Goal: Information Seeking & Learning: Learn about a topic

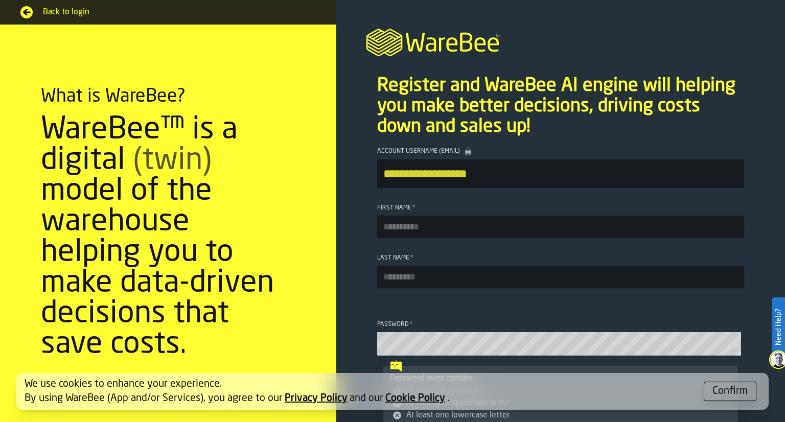
click at [426, 236] on input "First Name *" at bounding box center [560, 227] width 367 height 22
type input "****"
click at [438, 277] on input "Last Name *" at bounding box center [560, 277] width 367 height 22
type input "*****"
click at [720, 382] on button "Confirm" at bounding box center [730, 391] width 53 height 19
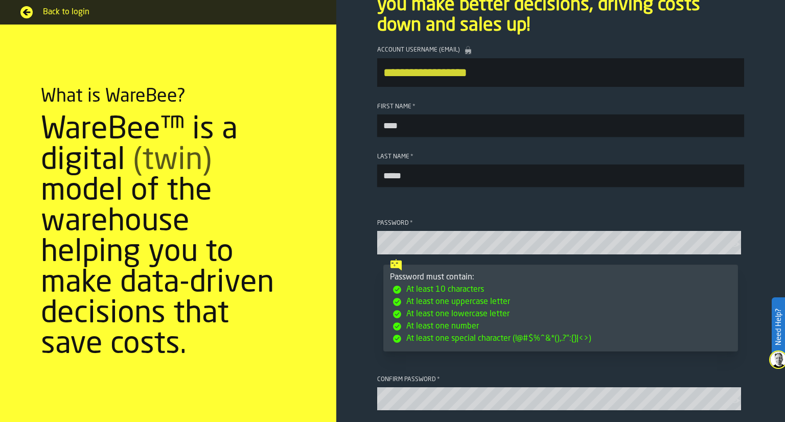
scroll to position [104, 0]
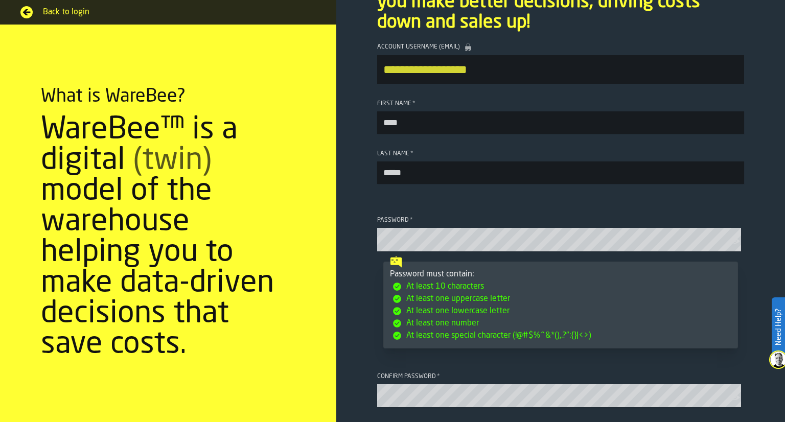
click at [736, 246] on icon "button-toolbar-Password" at bounding box center [735, 241] width 10 height 10
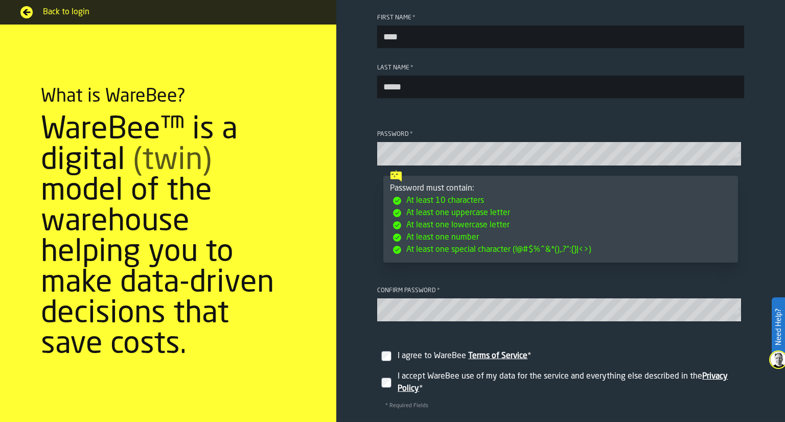
scroll to position [253, 0]
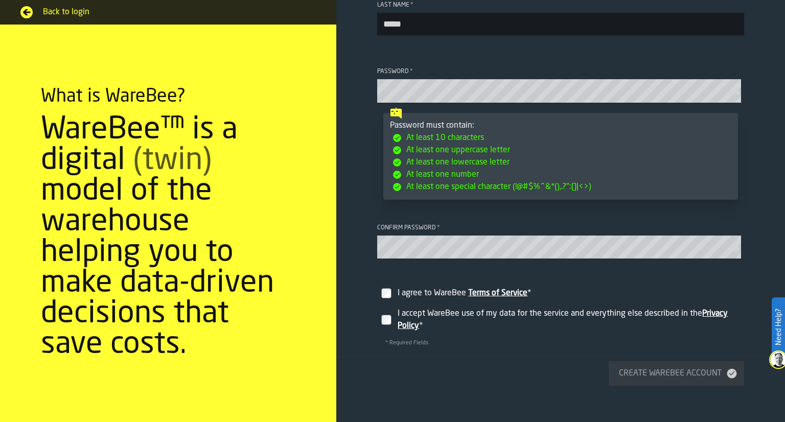
click at [422, 288] on label "I agree to WareBee Terms of Service *" at bounding box center [560, 289] width 367 height 29
click at [394, 317] on label "I accept WareBee use of my data for the service and everything else described i…" at bounding box center [560, 320] width 367 height 33
drag, startPoint x: 652, startPoint y: 382, endPoint x: 582, endPoint y: 366, distance: 71.7
click at [582, 366] on footer "Create WareBee Account" at bounding box center [560, 371] width 449 height 29
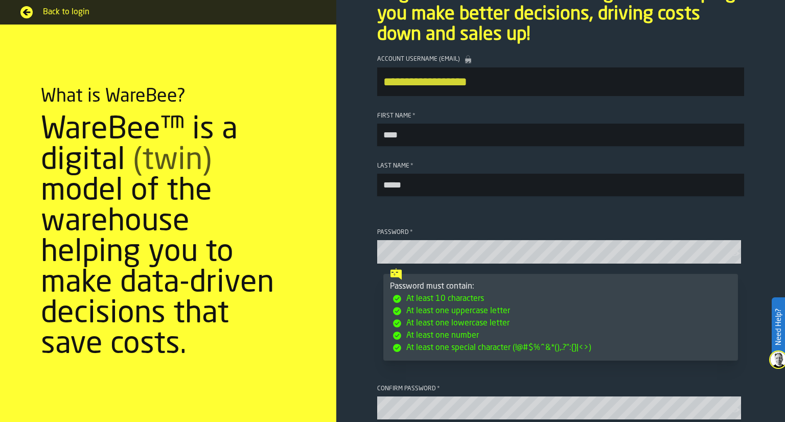
scroll to position [265, 0]
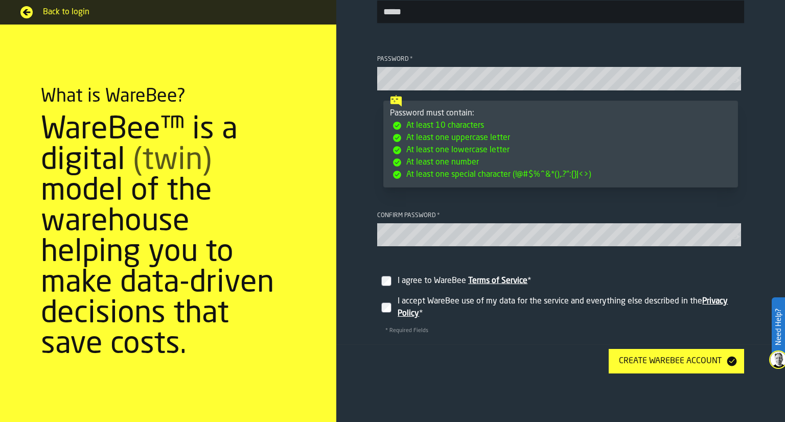
click at [632, 367] on div "Create WareBee Account" at bounding box center [670, 361] width 111 height 12
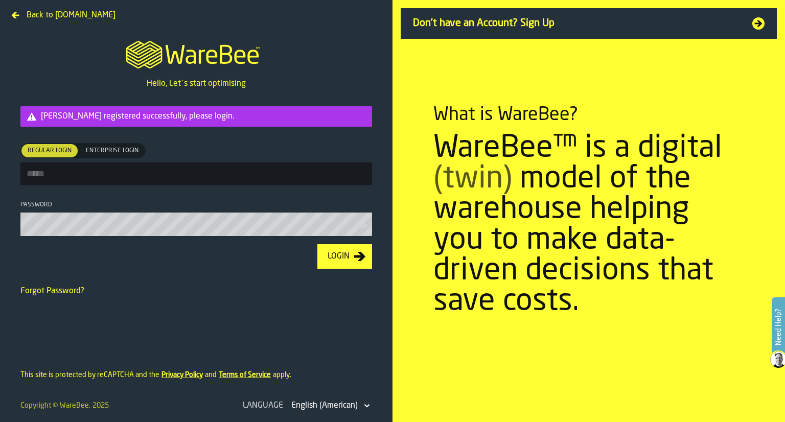
type input "**********"
click at [343, 252] on button "Login" at bounding box center [344, 257] width 55 height 25
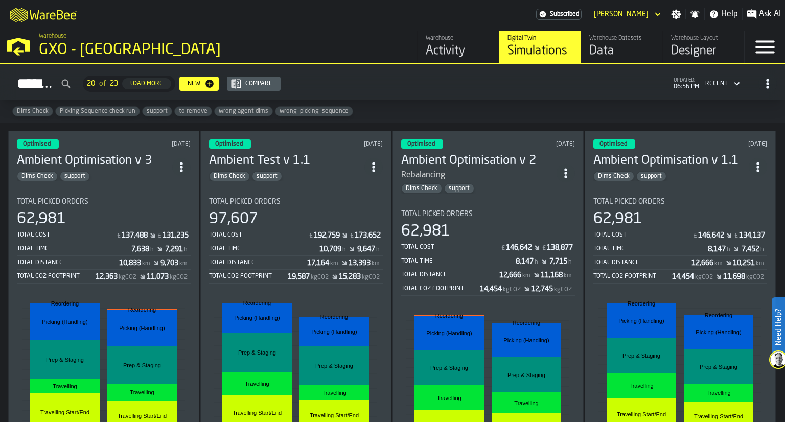
click at [439, 54] on div "Activity" at bounding box center [458, 51] width 65 height 16
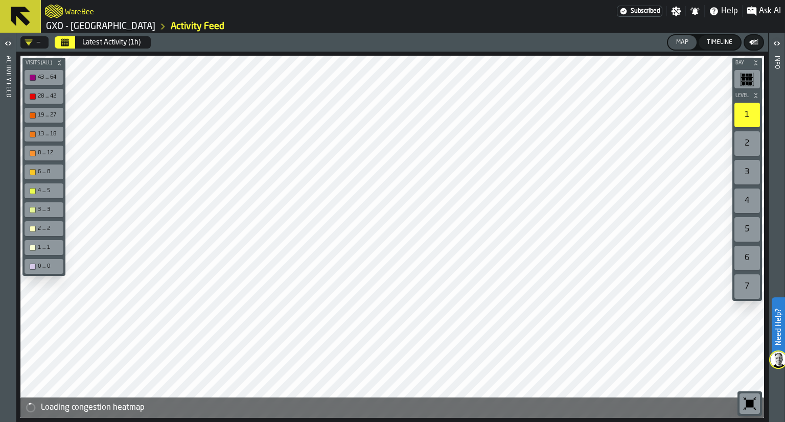
click at [9, 43] on icon "button-toggle-Open" at bounding box center [8, 43] width 12 height 12
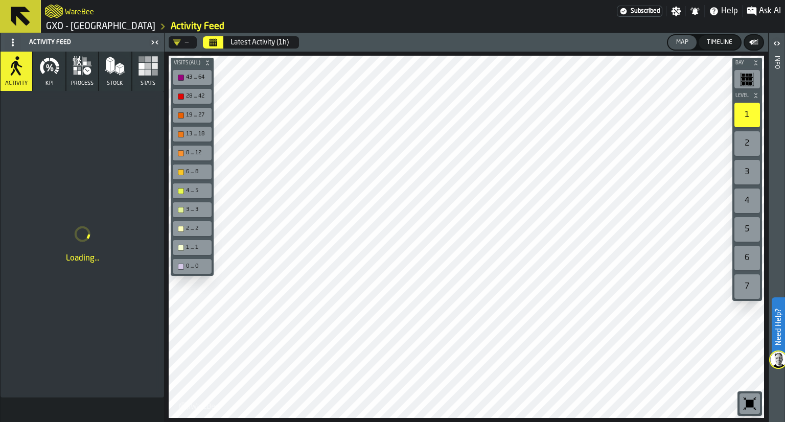
click at [158, 79] on button "Stats" at bounding box center [148, 71] width 32 height 39
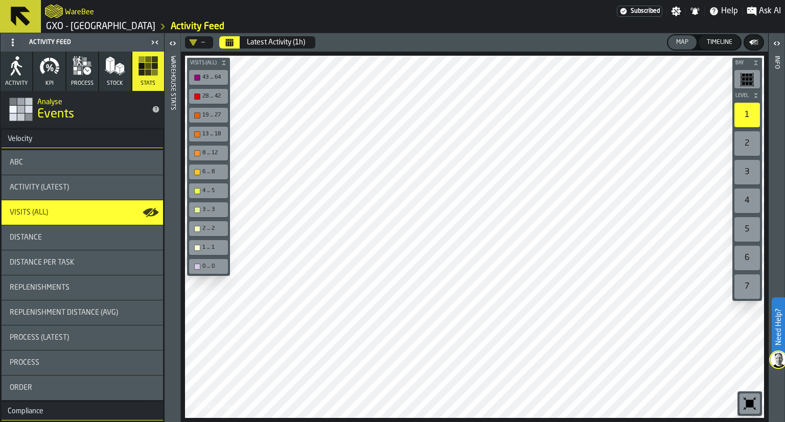
click at [756, 62] on icon "button-" at bounding box center [756, 63] width 6 height 6
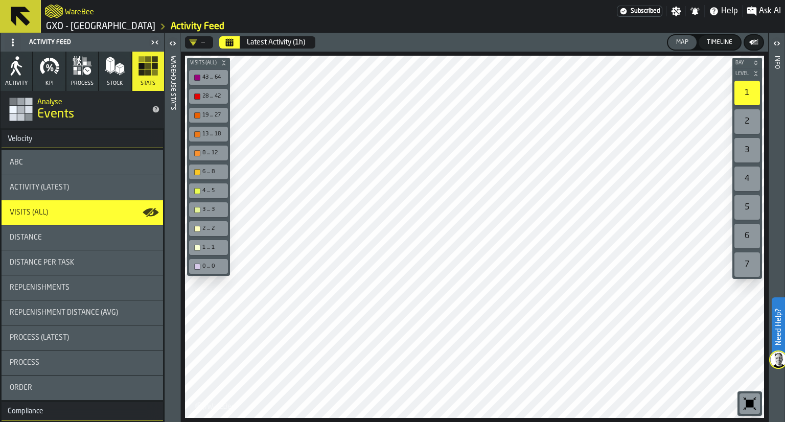
click at [758, 73] on icon "button-" at bounding box center [756, 74] width 6 height 6
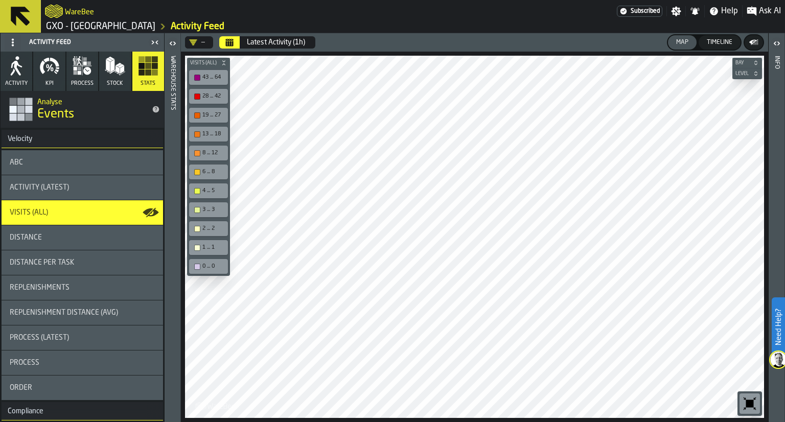
click at [53, 77] on button "KPI" at bounding box center [49, 71] width 32 height 39
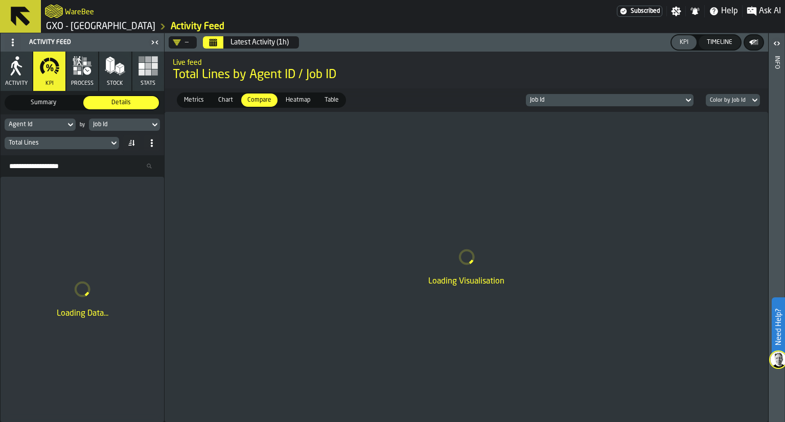
click at [72, 125] on icon at bounding box center [70, 125] width 10 height 12
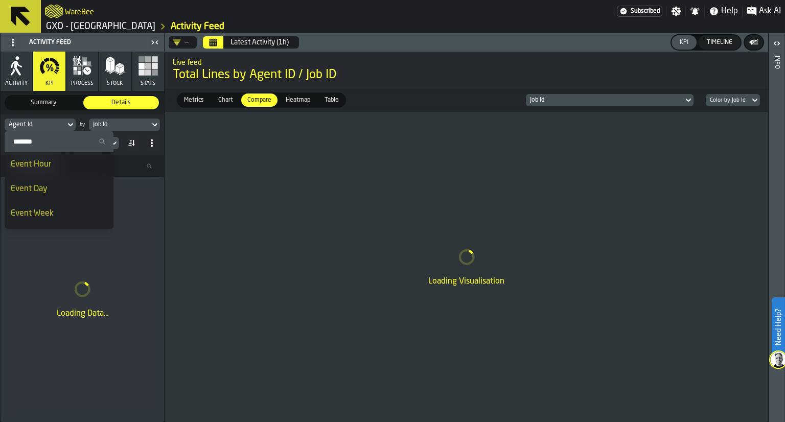
click at [59, 194] on div "Event Day" at bounding box center [59, 189] width 97 height 12
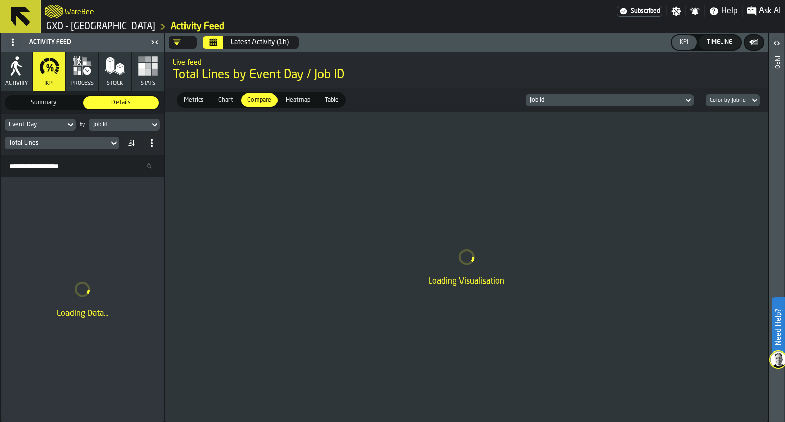
click at [72, 141] on div "Total Lines" at bounding box center [57, 143] width 96 height 7
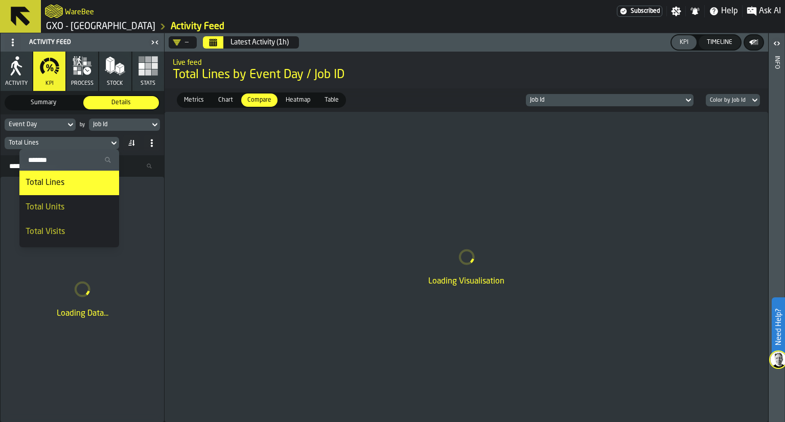
click at [80, 209] on div "Total Units" at bounding box center [69, 207] width 87 height 12
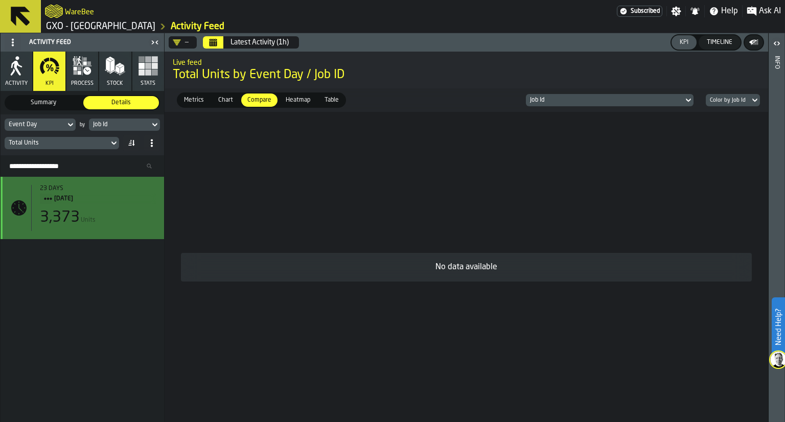
click at [83, 197] on span "[DATE]" at bounding box center [101, 198] width 94 height 11
click at [106, 221] on div "3,373 Units" at bounding box center [98, 218] width 116 height 18
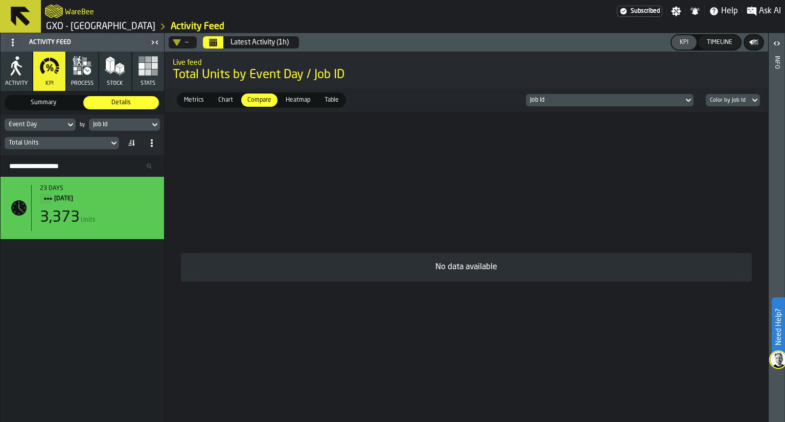
click at [203, 99] on span "Metrics" at bounding box center [194, 100] width 28 height 9
click at [130, 122] on div "Job Id" at bounding box center [119, 124] width 53 height 7
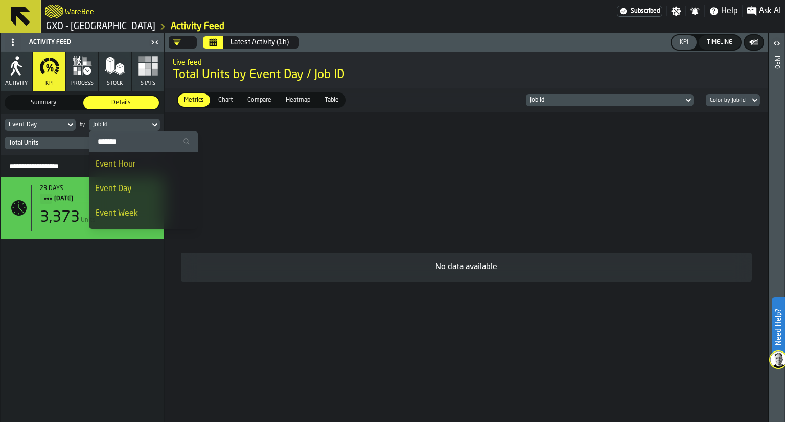
click at [127, 187] on span "Event Day" at bounding box center [113, 189] width 37 height 8
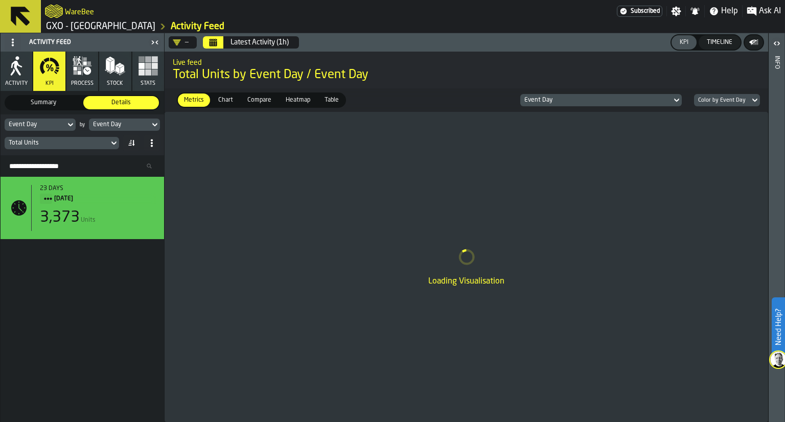
click at [72, 123] on icon at bounding box center [70, 125] width 10 height 12
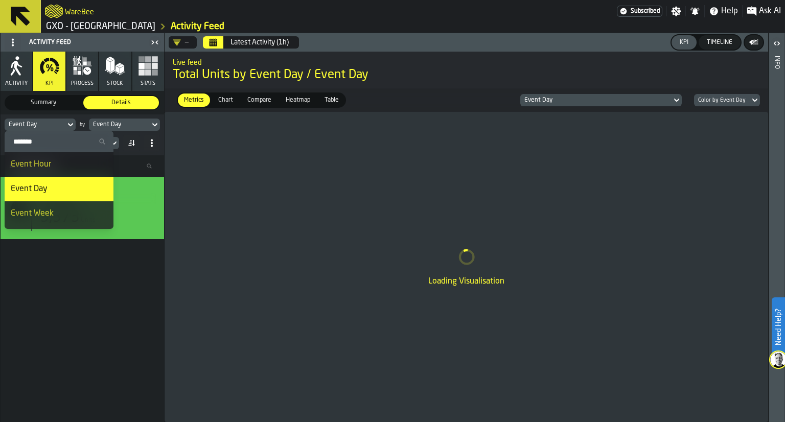
click at [91, 137] on input "Search" at bounding box center [59, 141] width 101 height 13
type input "****"
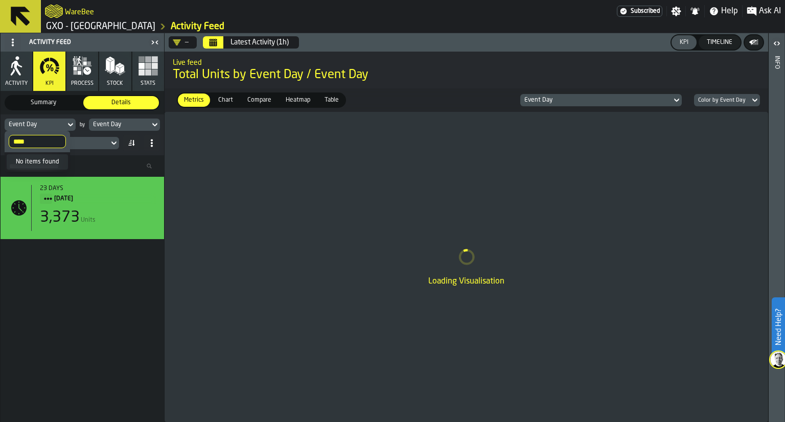
click at [53, 137] on input "****" at bounding box center [37, 141] width 57 height 13
click at [53, 144] on input "****" at bounding box center [37, 141] width 57 height 13
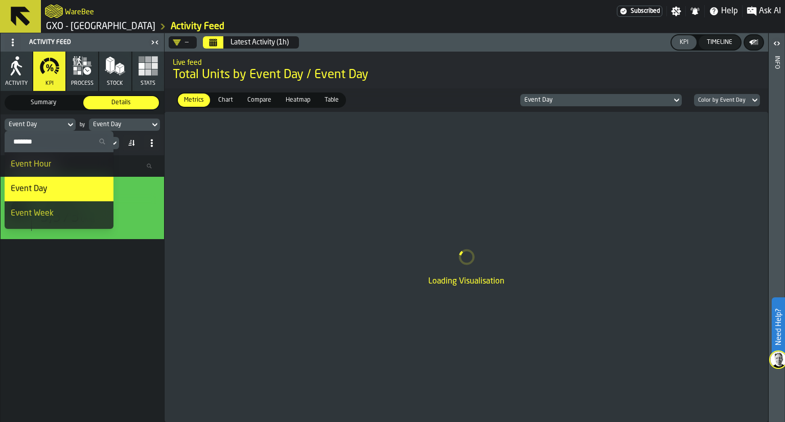
click at [71, 197] on li "Event Day" at bounding box center [59, 189] width 109 height 25
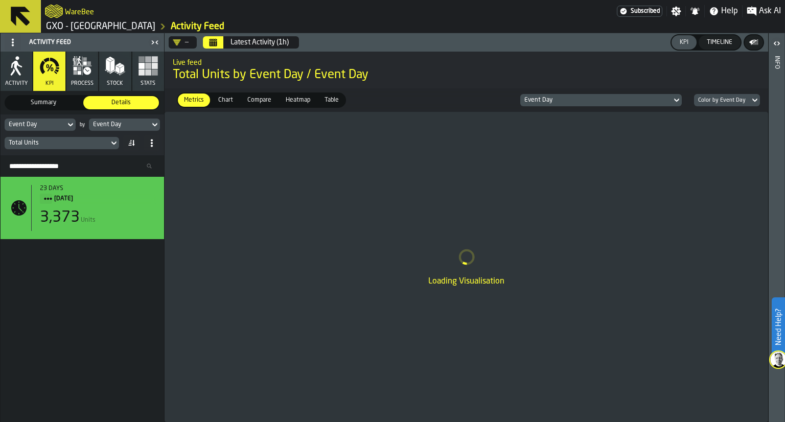
click at [71, 120] on icon at bounding box center [70, 125] width 10 height 12
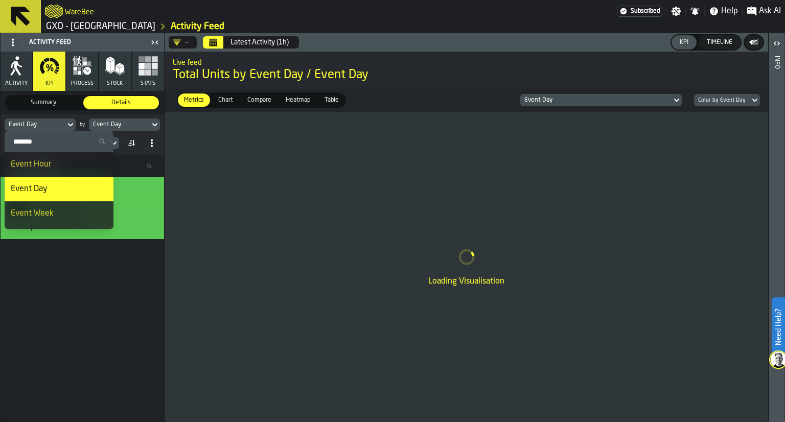
click at [56, 213] on div "Event Week" at bounding box center [59, 213] width 97 height 12
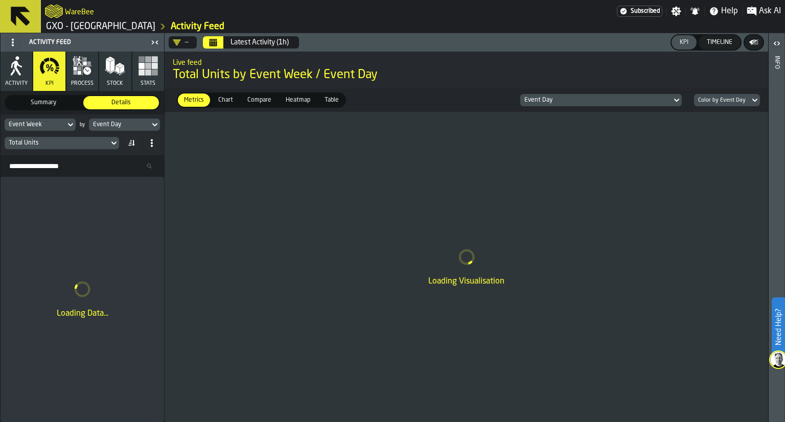
click at [152, 142] on icon at bounding box center [152, 143] width 8 height 8
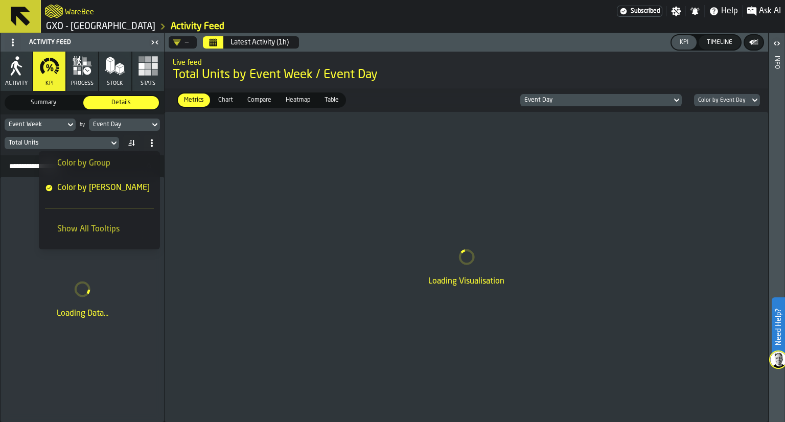
click at [152, 142] on icon at bounding box center [152, 143] width 8 height 8
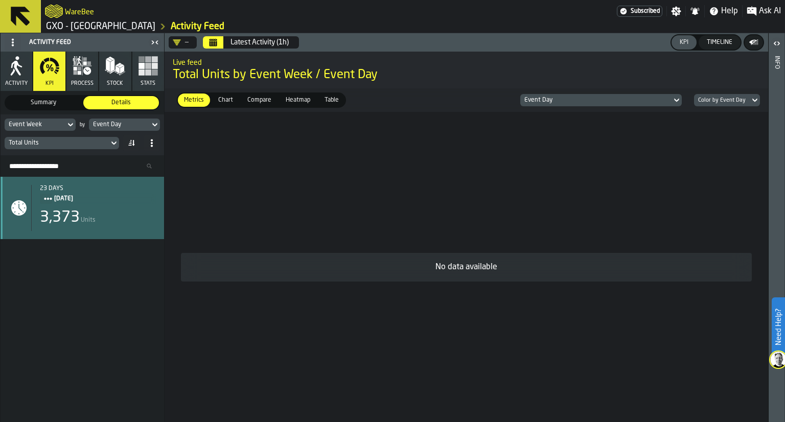
click at [72, 212] on div "3,373" at bounding box center [60, 218] width 40 height 18
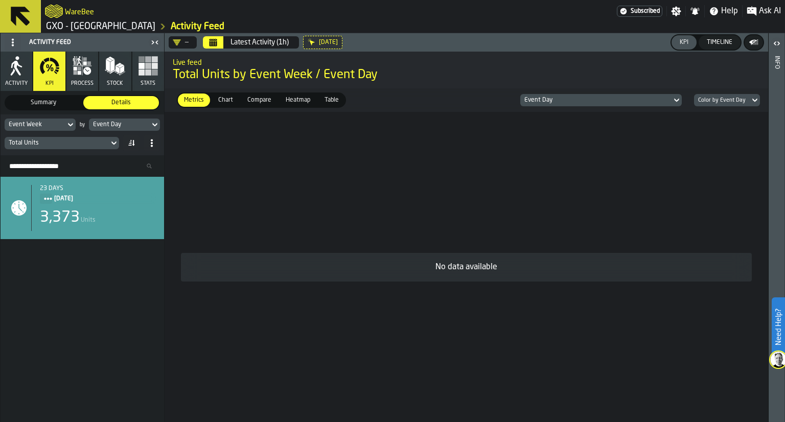
click at [216, 40] on icon "Calendar" at bounding box center [213, 42] width 8 height 8
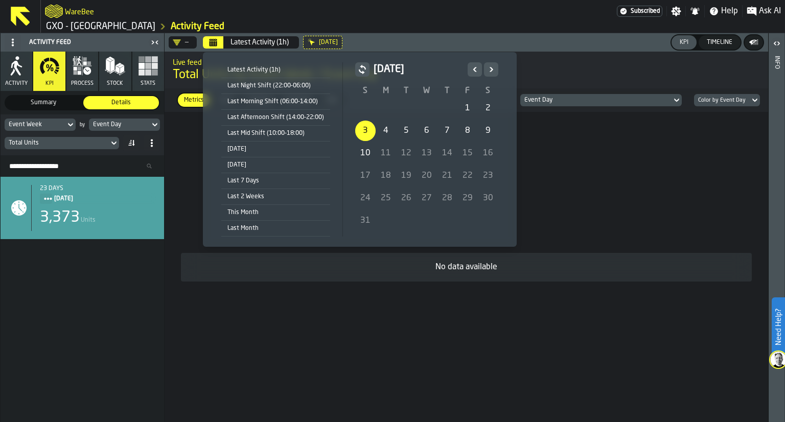
click at [365, 131] on div "3" at bounding box center [365, 131] width 20 height 20
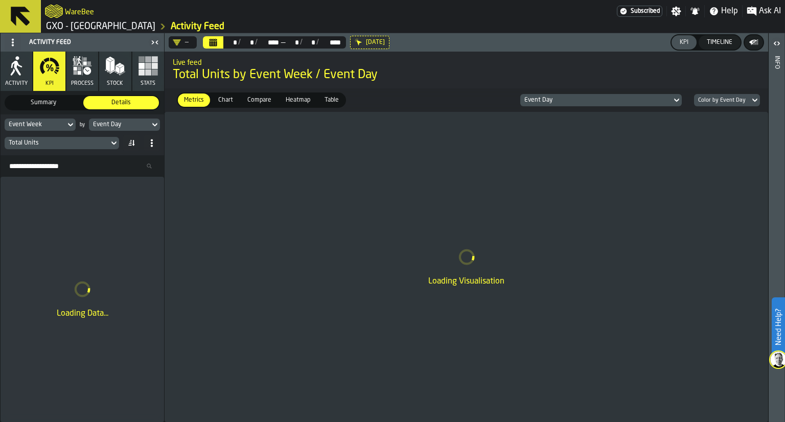
click at [210, 45] on icon "Calendar" at bounding box center [214, 43] width 8 height 5
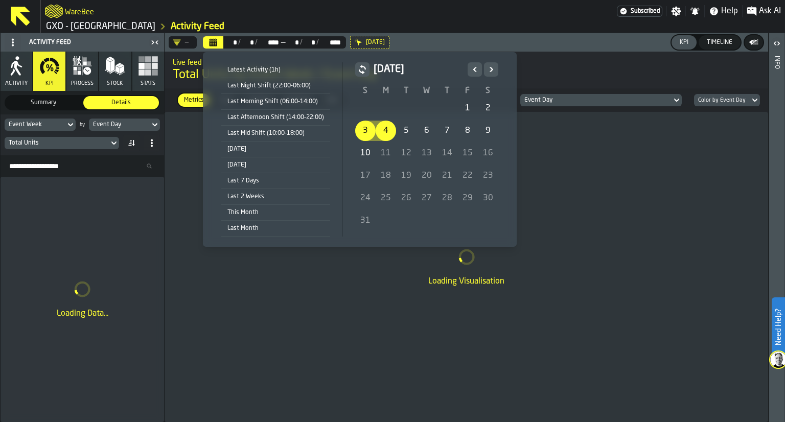
click at [384, 133] on div "4" at bounding box center [386, 131] width 20 height 20
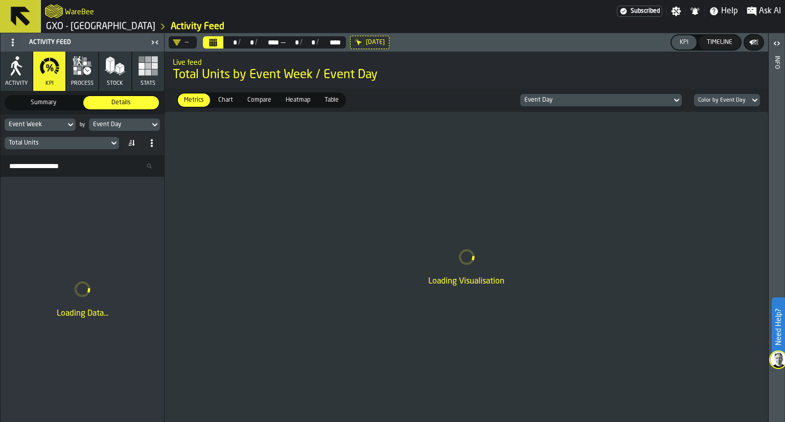
click at [212, 41] on icon "Calendar" at bounding box center [214, 43] width 8 height 5
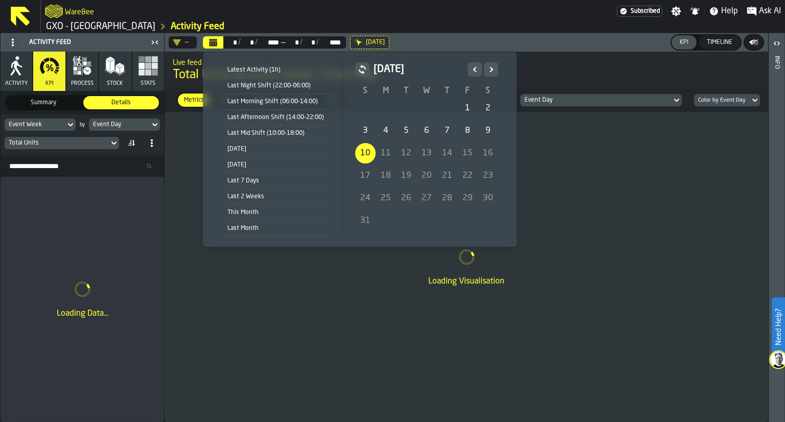
click at [361, 154] on div "10" at bounding box center [365, 153] width 20 height 20
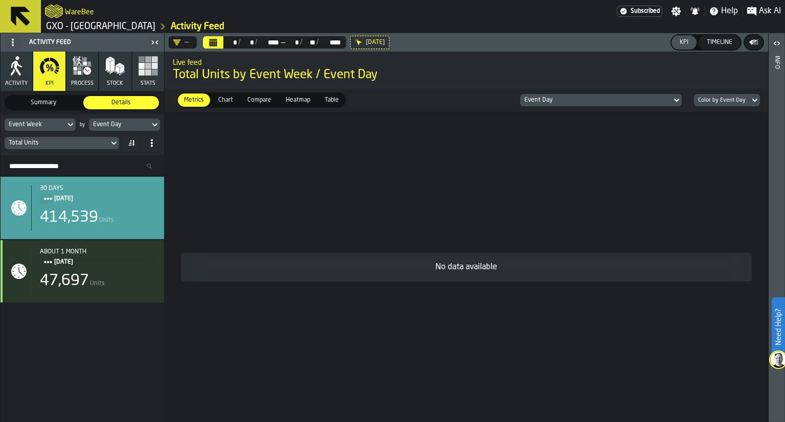
click at [26, 126] on div "Event Week" at bounding box center [35, 124] width 53 height 7
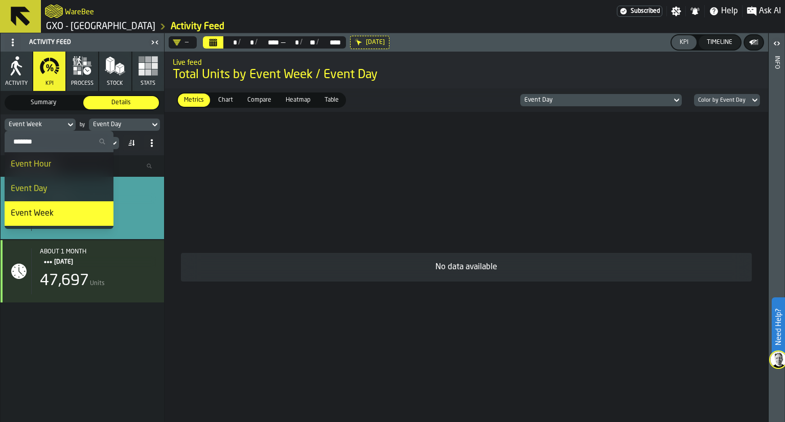
click at [39, 185] on span "Event Day" at bounding box center [29, 189] width 37 height 8
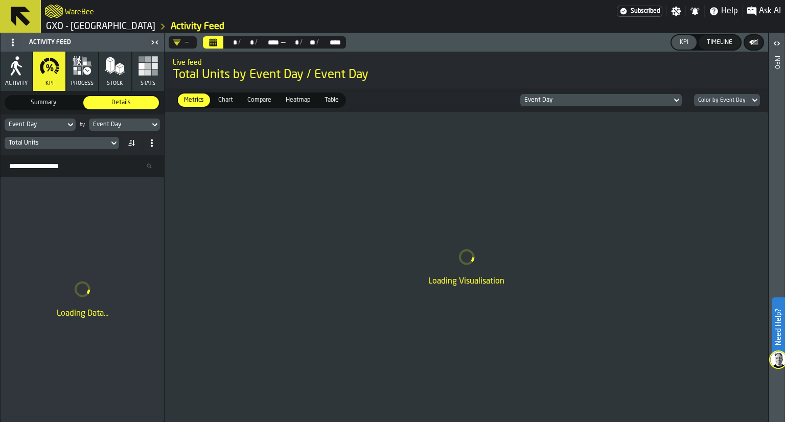
click at [124, 120] on div "Event Day" at bounding box center [119, 124] width 61 height 11
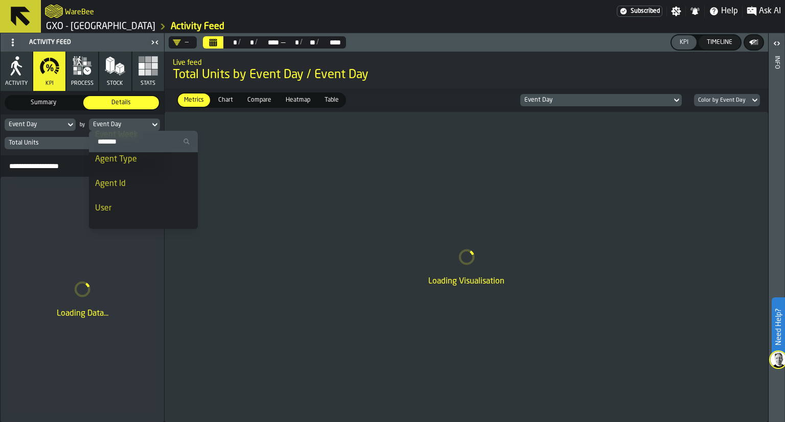
scroll to position [102, 0]
click at [137, 157] on div "Agent Id" at bounding box center [143, 160] width 97 height 12
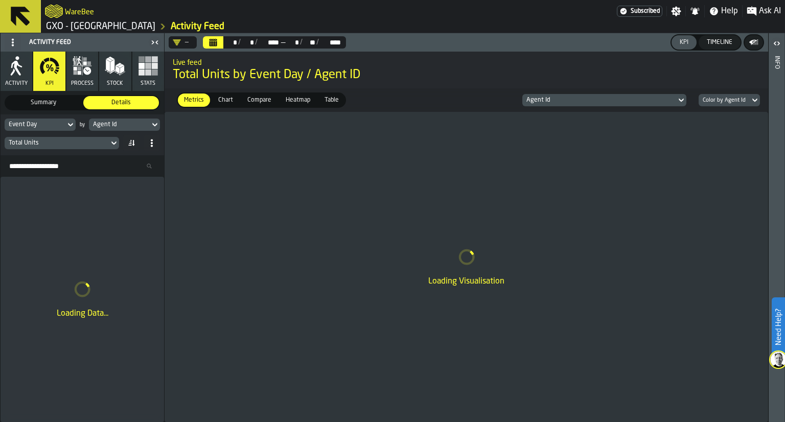
click at [145, 127] on div "Agent Id" at bounding box center [119, 124] width 61 height 11
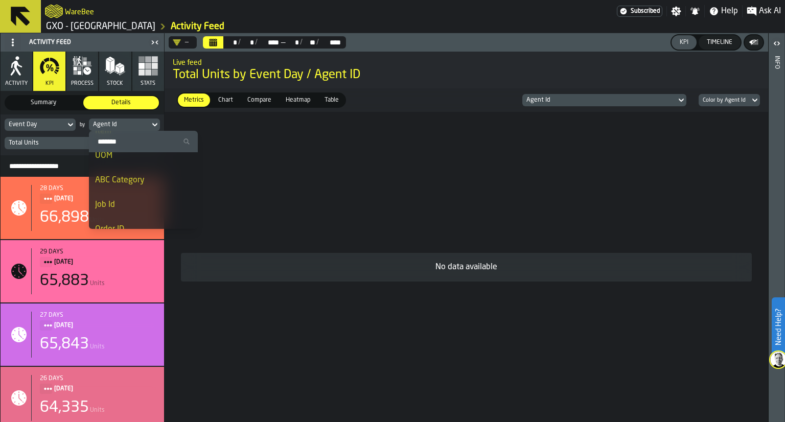
scroll to position [62, 0]
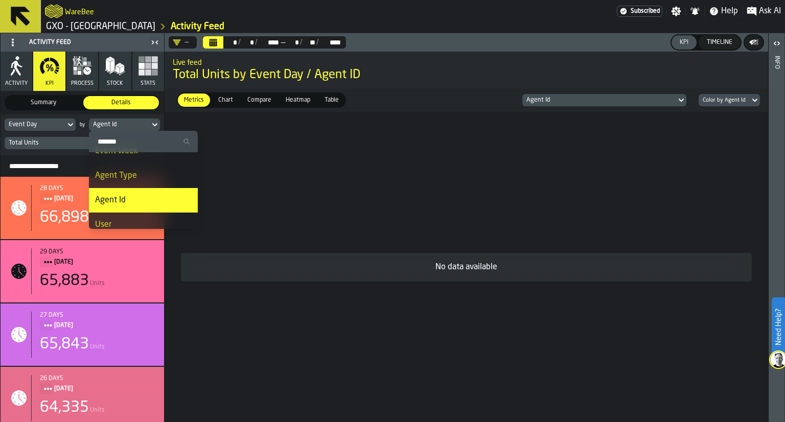
click at [218, 101] on span "Chart" at bounding box center [225, 100] width 23 height 9
click at [144, 125] on div "Agent Id" at bounding box center [119, 124] width 53 height 7
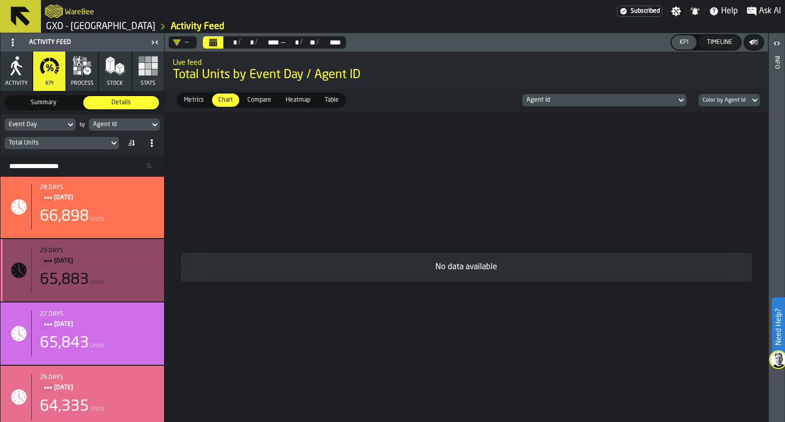
scroll to position [0, 0]
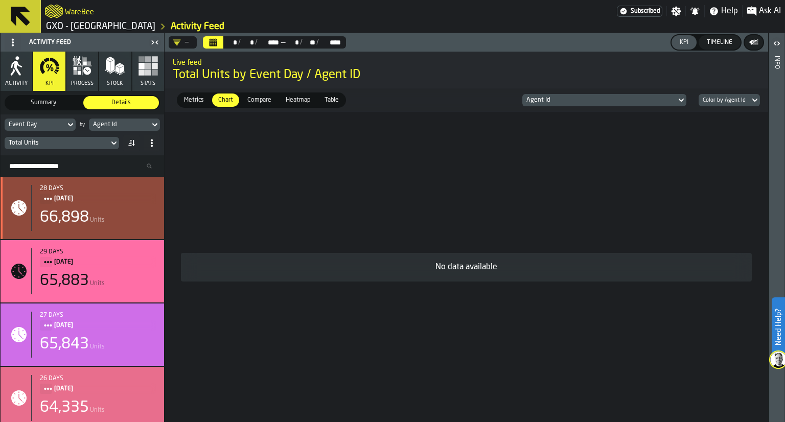
click at [135, 201] on span "[DATE]" at bounding box center [101, 198] width 94 height 11
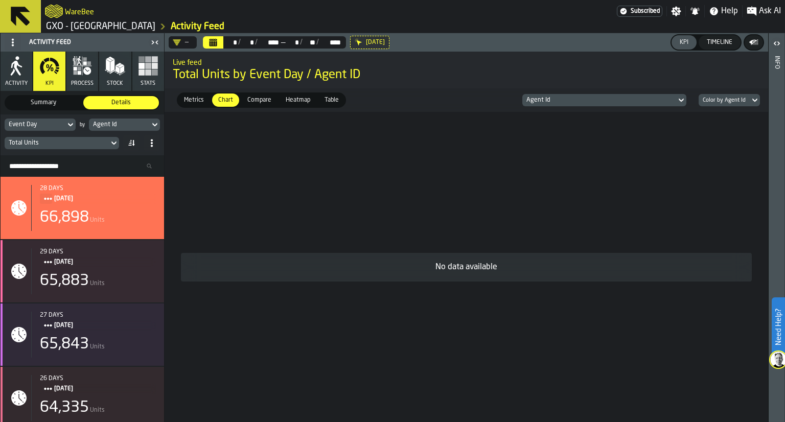
click at [194, 97] on span "Metrics" at bounding box center [194, 100] width 28 height 9
click at [582, 98] on div "Agent Id" at bounding box center [599, 100] width 146 height 7
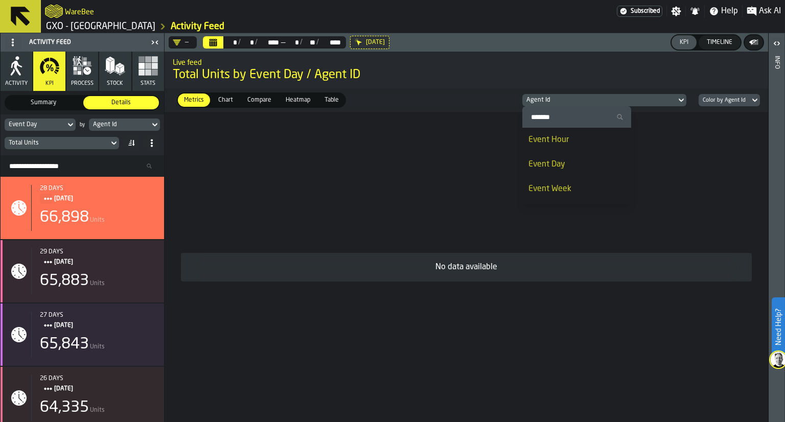
click at [558, 162] on span "Event Day" at bounding box center [546, 164] width 37 height 8
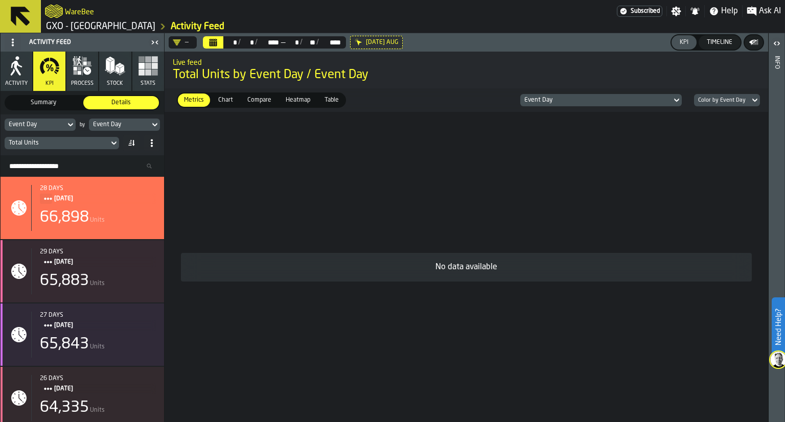
click at [48, 125] on div "Event Day" at bounding box center [35, 124] width 53 height 7
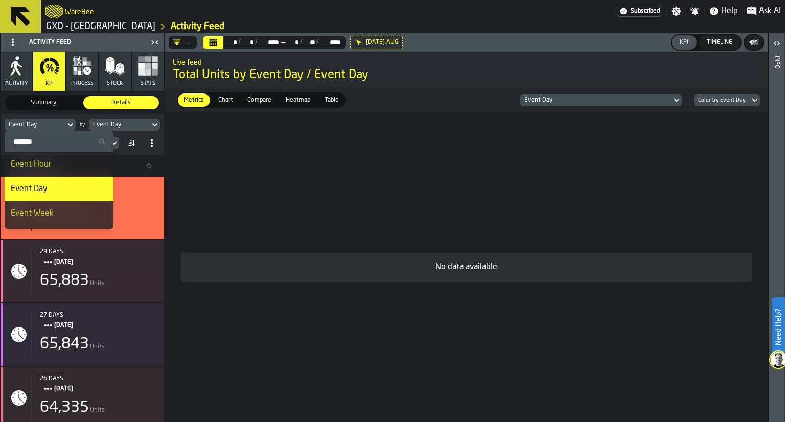
click at [56, 164] on div "Event Hour" at bounding box center [59, 164] width 97 height 12
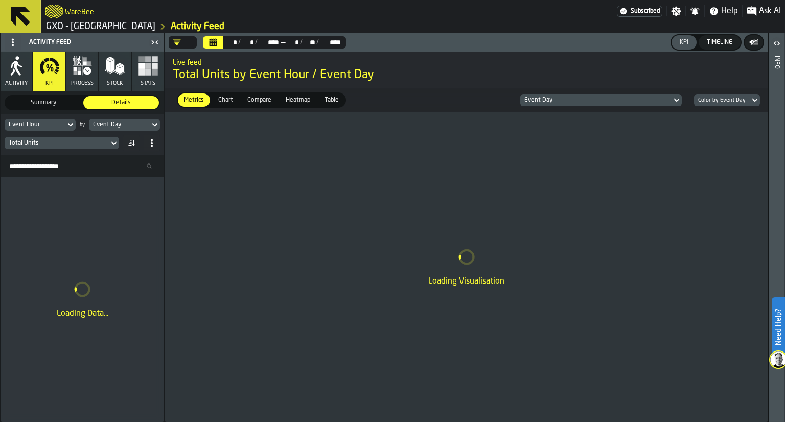
click at [115, 121] on div "Event Day" at bounding box center [119, 124] width 53 height 7
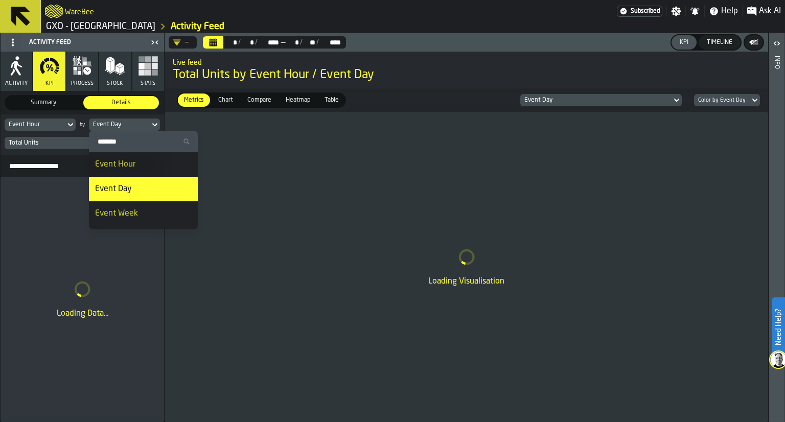
click at [68, 99] on span "Summary" at bounding box center [44, 102] width 72 height 9
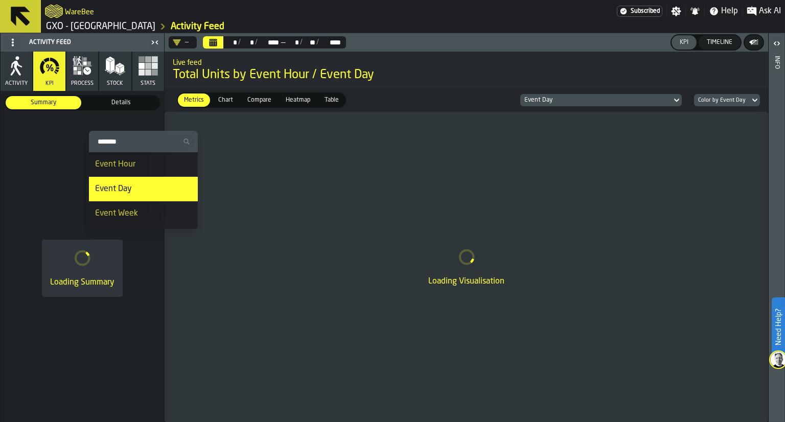
click at [12, 77] on button "Activity" at bounding box center [17, 71] width 32 height 39
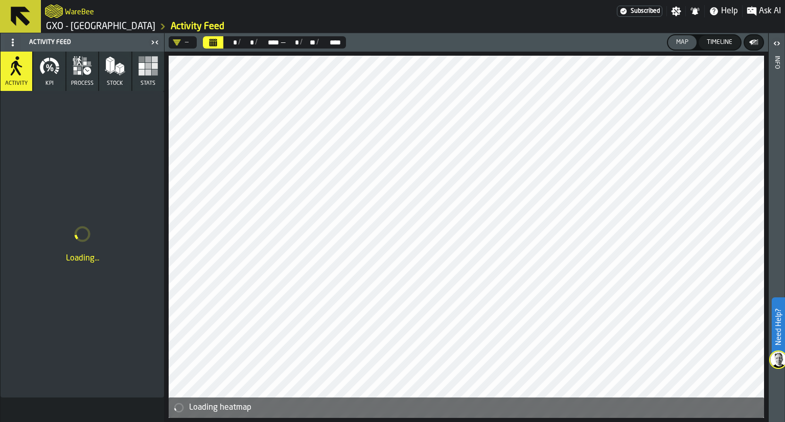
click at [217, 40] on button "Calendar" at bounding box center [213, 42] width 20 height 12
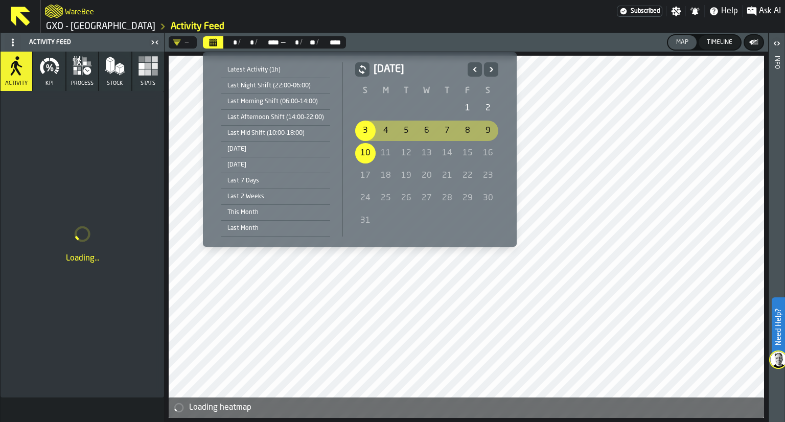
click at [266, 195] on div "Last 2 Weeks" at bounding box center [275, 196] width 109 height 11
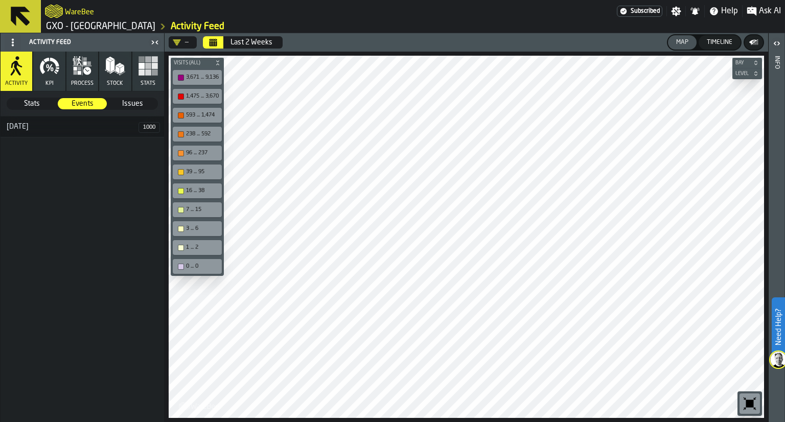
click at [55, 78] on button "KPI" at bounding box center [49, 71] width 32 height 39
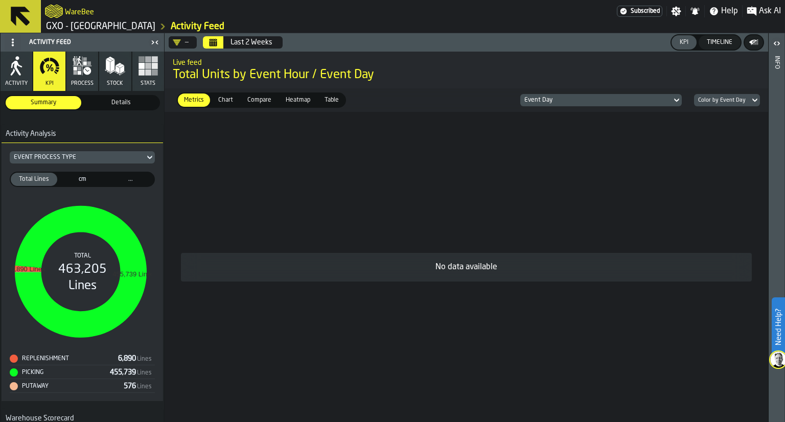
click at [111, 100] on span "Details" at bounding box center [121, 102] width 72 height 9
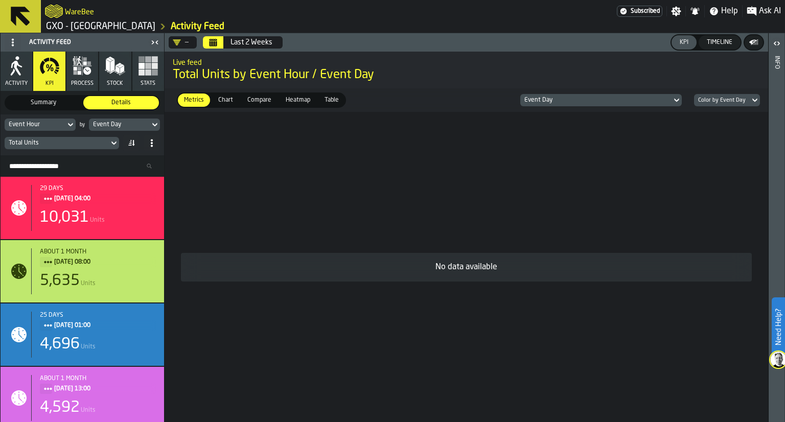
click at [121, 127] on div "Event Day" at bounding box center [119, 124] width 53 height 7
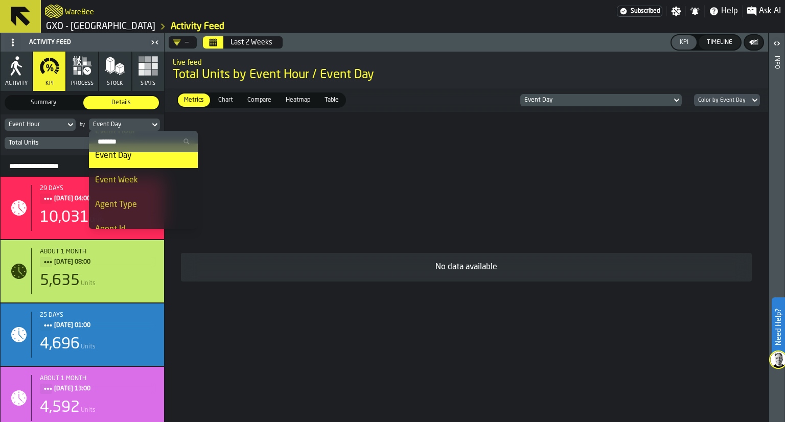
scroll to position [51, 0]
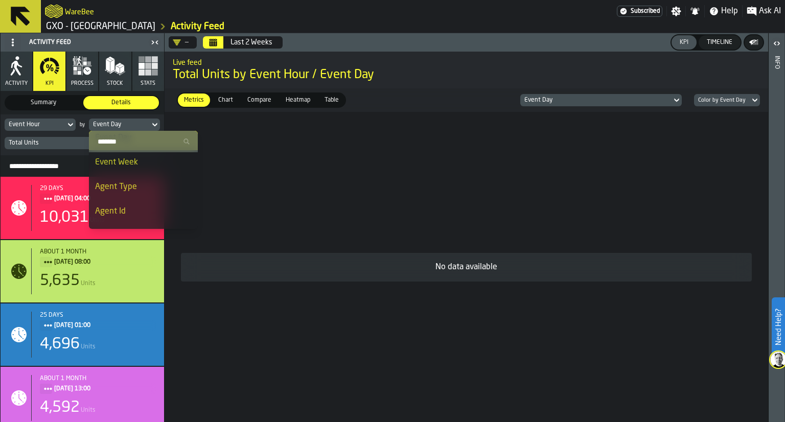
click at [123, 187] on span "Agent Type" at bounding box center [116, 187] width 42 height 8
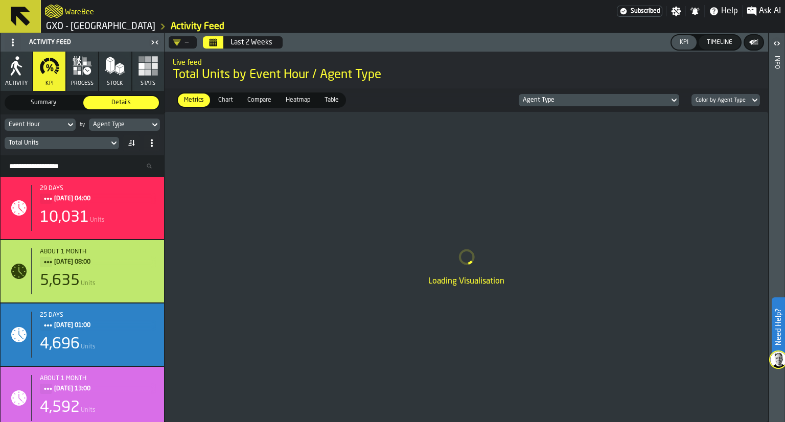
click at [70, 121] on icon at bounding box center [70, 125] width 10 height 12
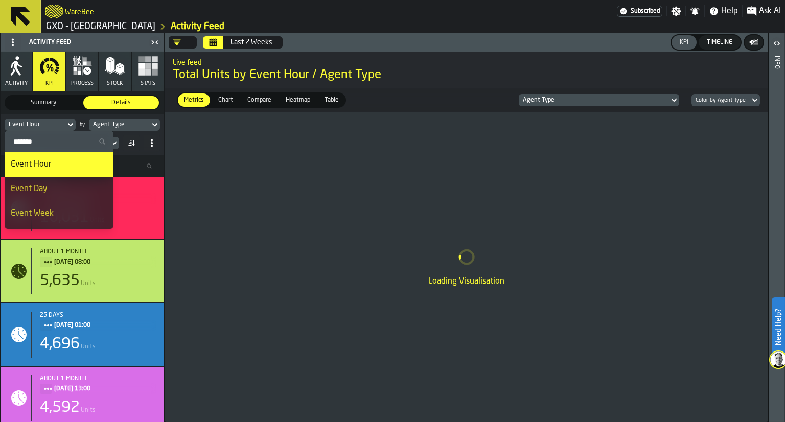
click at [61, 191] on div "Event Day" at bounding box center [59, 189] width 97 height 12
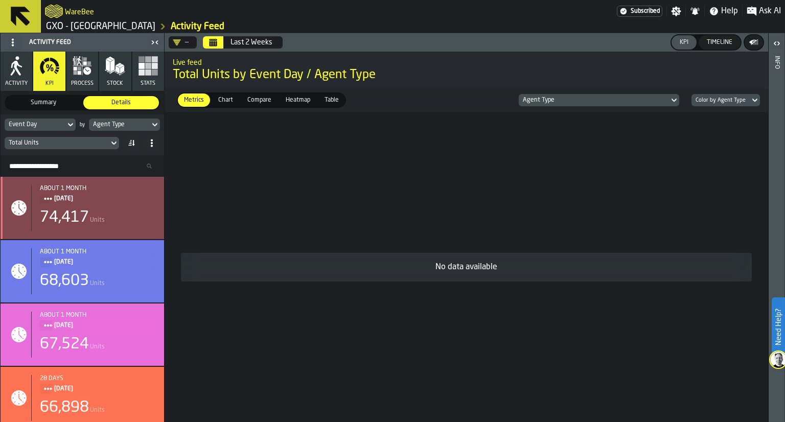
click at [124, 220] on div "74,417 Units" at bounding box center [98, 218] width 116 height 18
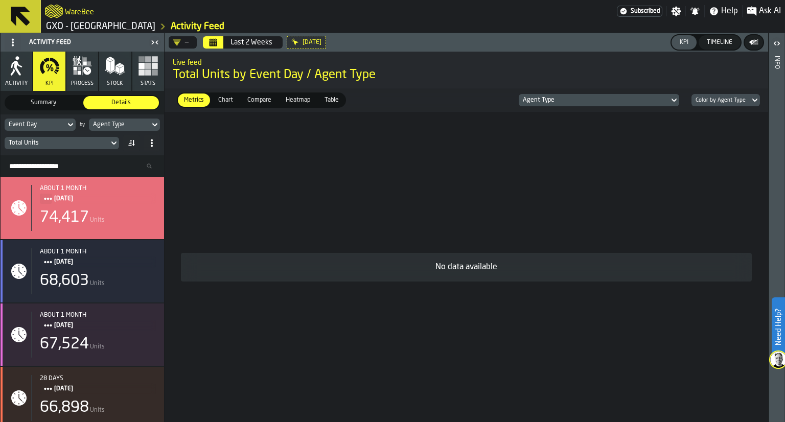
click at [644, 97] on div "Agent Type" at bounding box center [594, 100] width 142 height 7
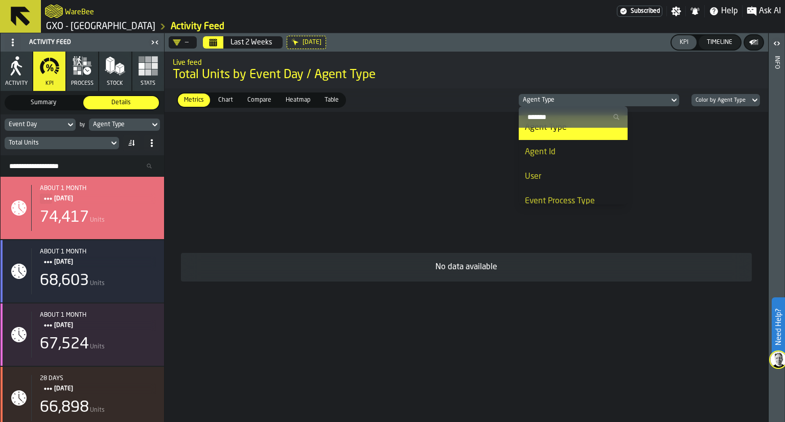
scroll to position [102, 0]
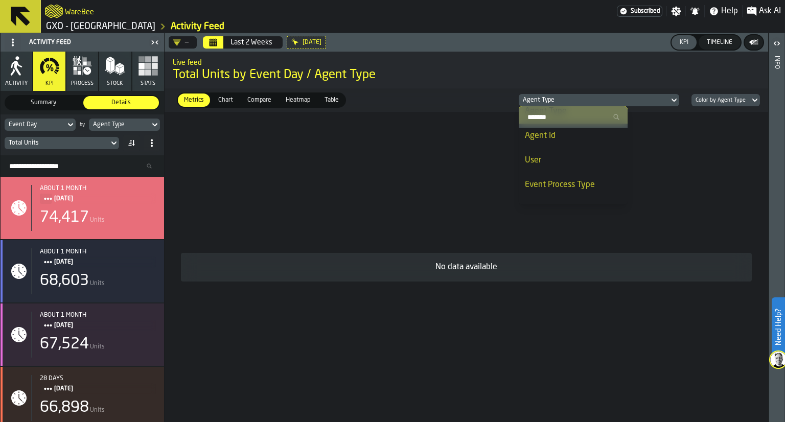
click at [593, 162] on div "User" at bounding box center [573, 160] width 97 height 12
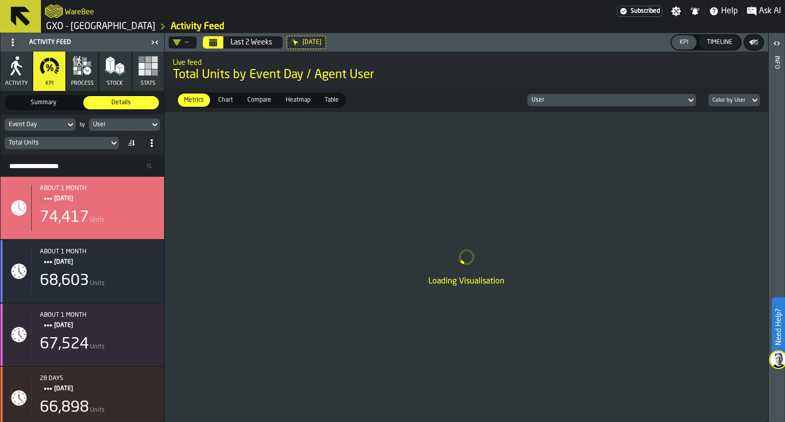
click at [214, 44] on icon "Calendar" at bounding box center [214, 43] width 8 height 5
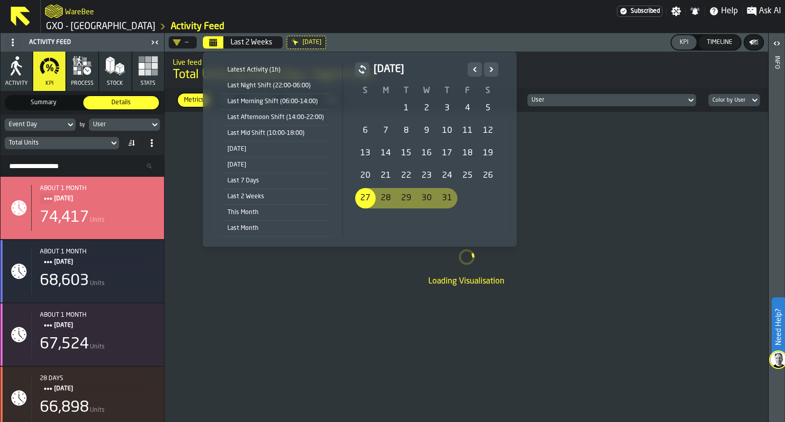
click at [490, 72] on icon "Next" at bounding box center [491, 69] width 10 height 12
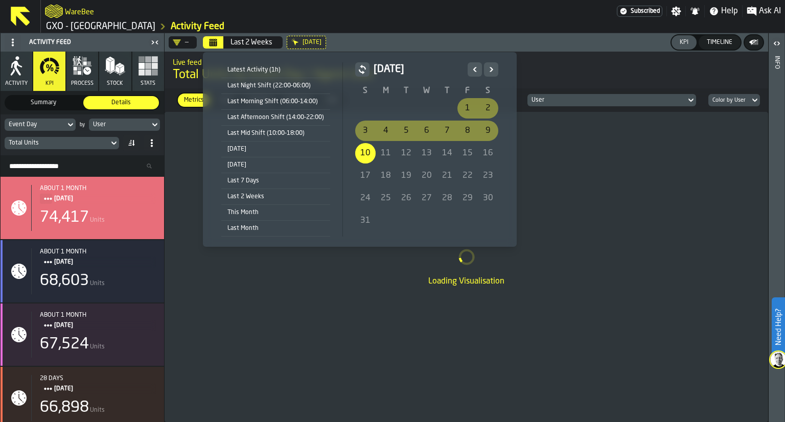
click at [357, 152] on div "10" at bounding box center [365, 153] width 20 height 20
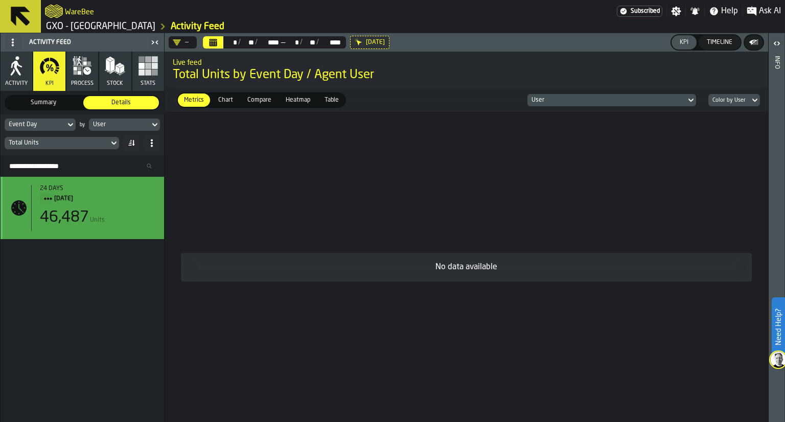
click at [125, 211] on div "46,487 Units" at bounding box center [98, 218] width 116 height 18
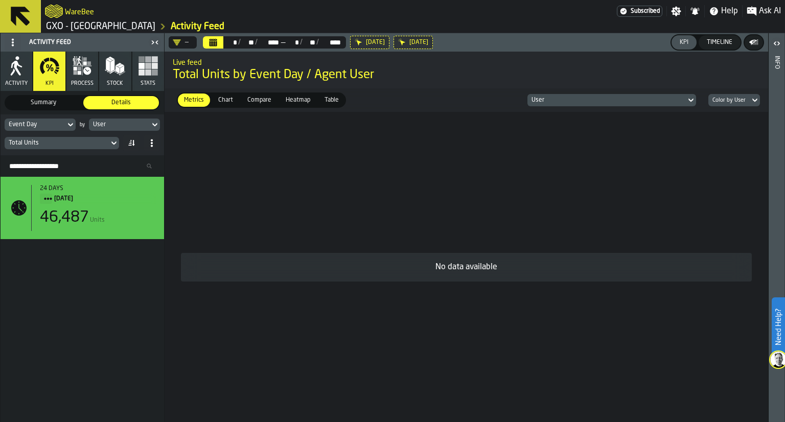
click at [372, 43] on span "[DATE]" at bounding box center [375, 42] width 19 height 7
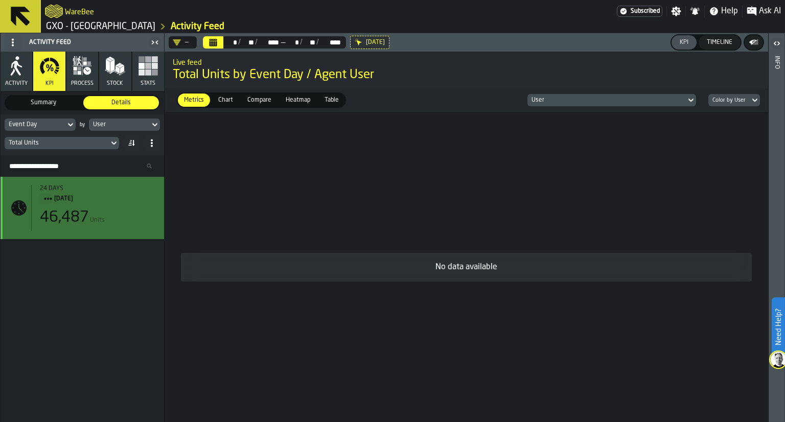
click at [86, 224] on div "46,487" at bounding box center [64, 218] width 49 height 18
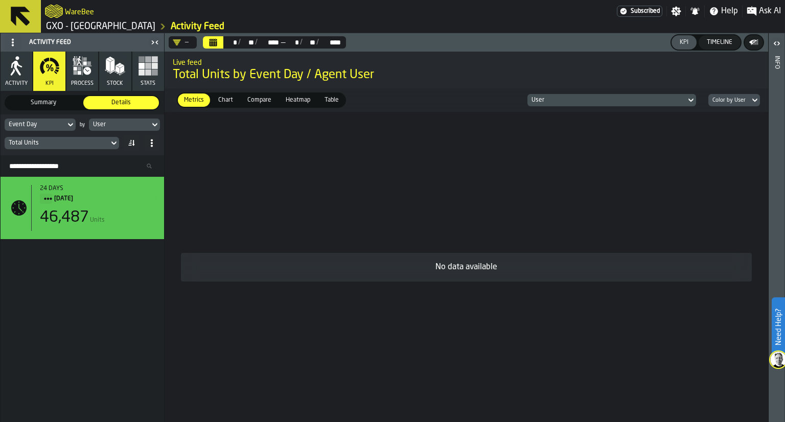
click at [571, 99] on div "User" at bounding box center [606, 100] width 151 height 7
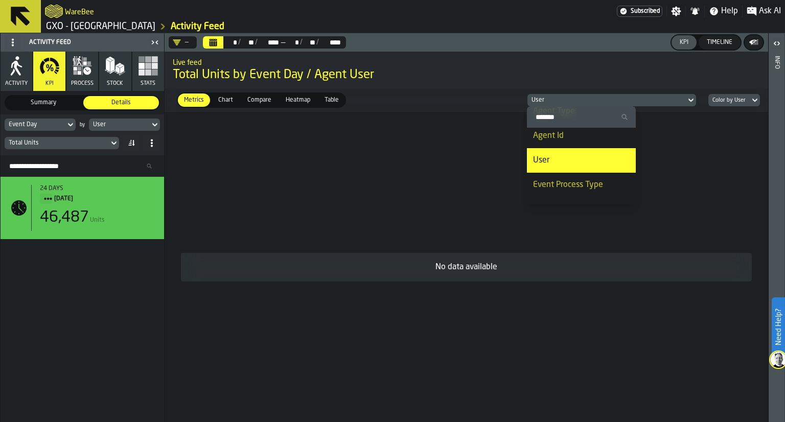
click at [574, 136] on div "Agent Id" at bounding box center [581, 136] width 97 height 12
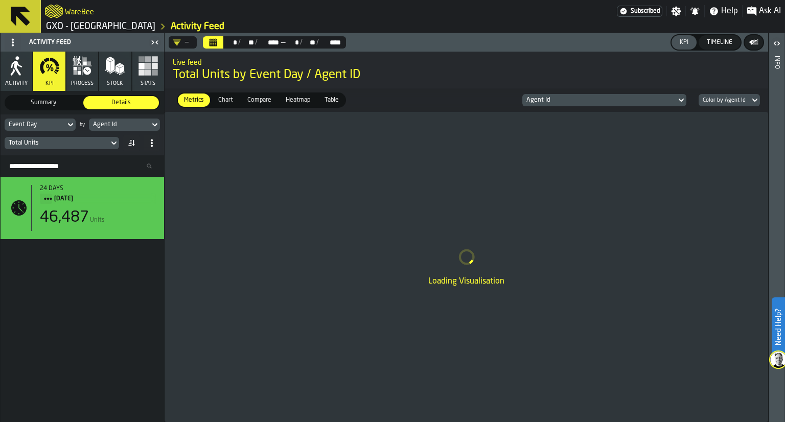
click at [64, 123] on div "Event Day" at bounding box center [35, 124] width 61 height 11
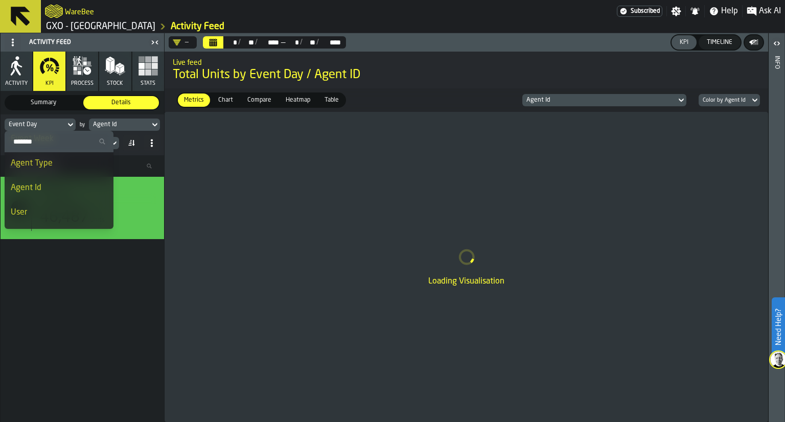
scroll to position [51, 0]
click at [72, 210] on div "Agent Id" at bounding box center [59, 211] width 97 height 12
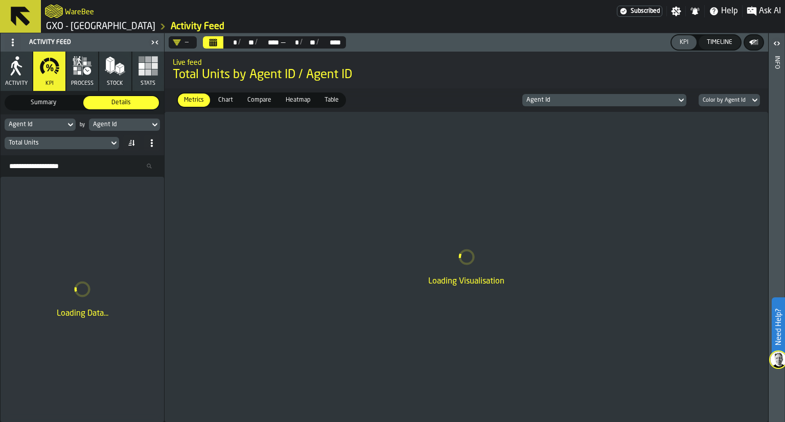
click at [129, 129] on div "Agent Id" at bounding box center [119, 124] width 61 height 11
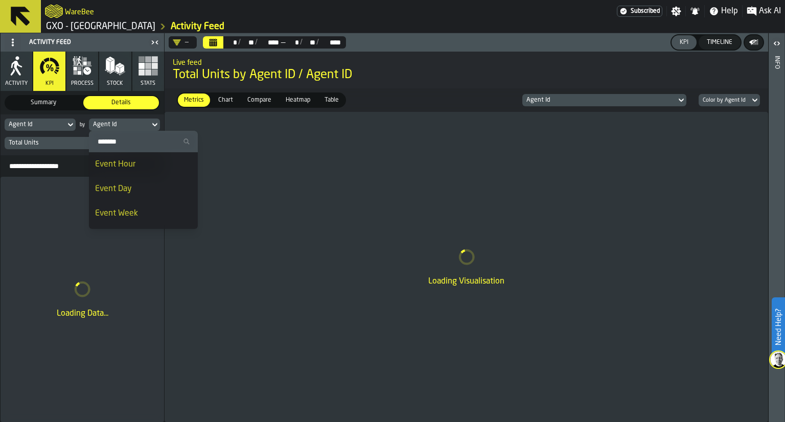
click at [125, 193] on span "Event Day" at bounding box center [113, 189] width 37 height 8
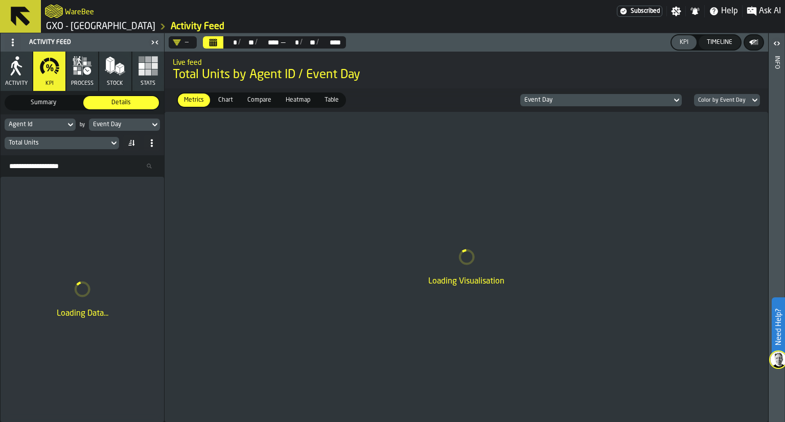
click at [108, 144] on div "Total Units" at bounding box center [57, 142] width 104 height 11
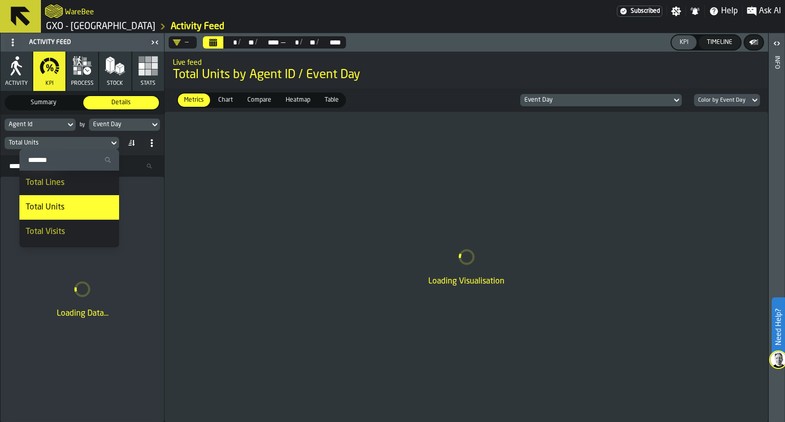
click at [106, 143] on div "Total Units" at bounding box center [57, 142] width 104 height 11
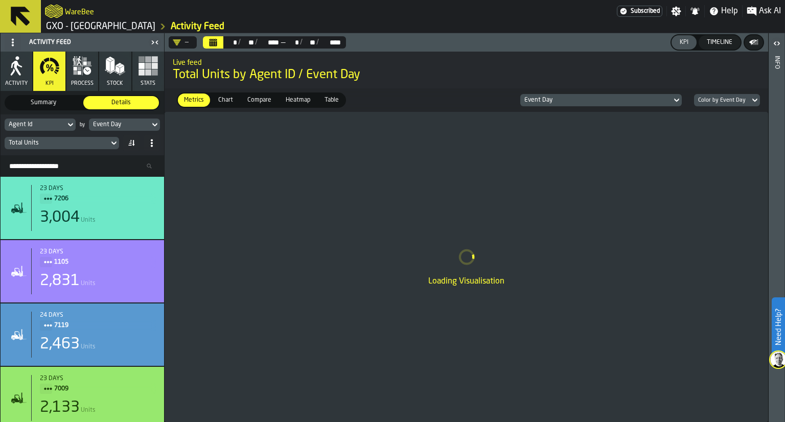
click at [72, 169] on input "Search Resources..." at bounding box center [82, 165] width 155 height 13
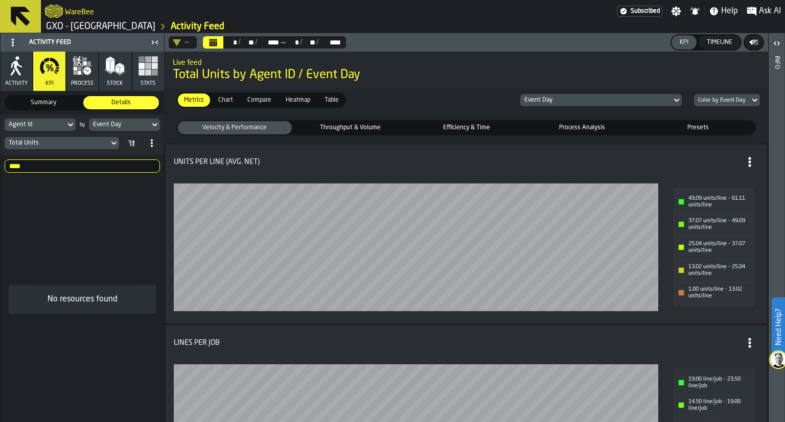
type input "****"
click at [216, 42] on icon "Calendar" at bounding box center [214, 43] width 8 height 5
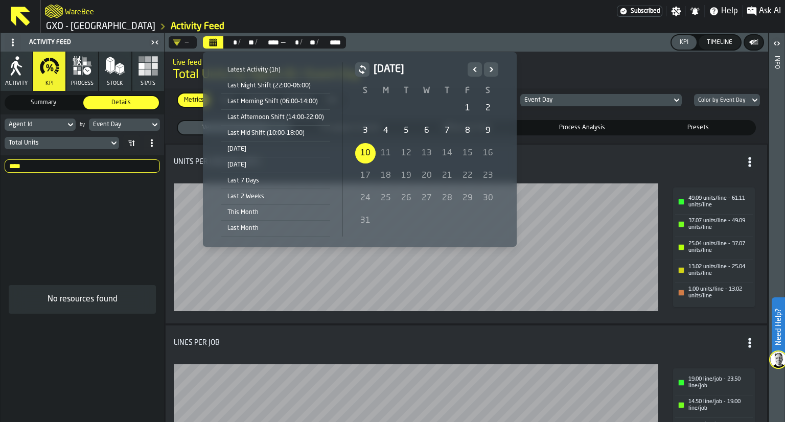
click at [386, 138] on div "4" at bounding box center [386, 131] width 20 height 20
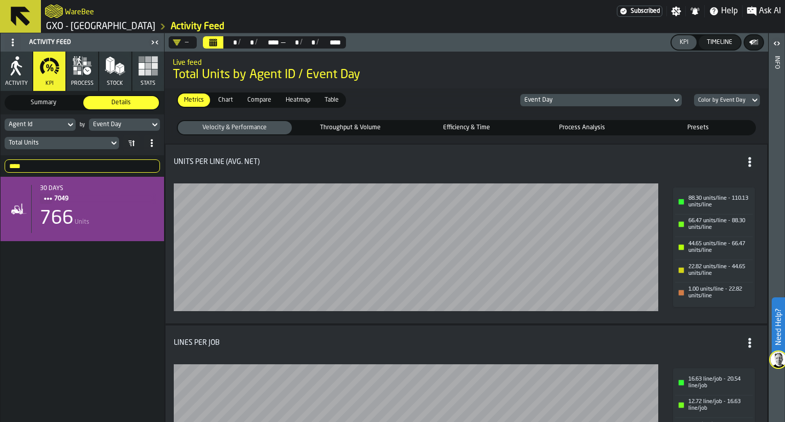
click at [97, 169] on input "****" at bounding box center [82, 165] width 155 height 13
click at [150, 166] on input "****" at bounding box center [82, 165] width 155 height 13
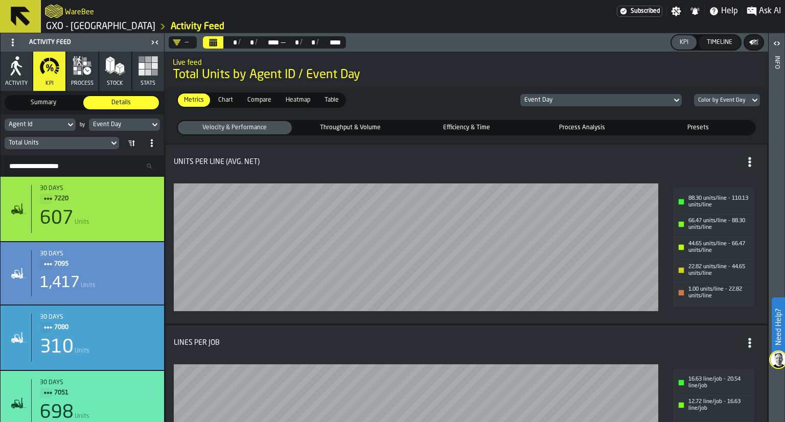
click at [392, 96] on div "Metrics Metrics Chart Chart Compare Compare Heatmap Heatmap Table Table Event D…" at bounding box center [467, 100] width 604 height 24
click at [221, 102] on span "Chart" at bounding box center [225, 100] width 23 height 9
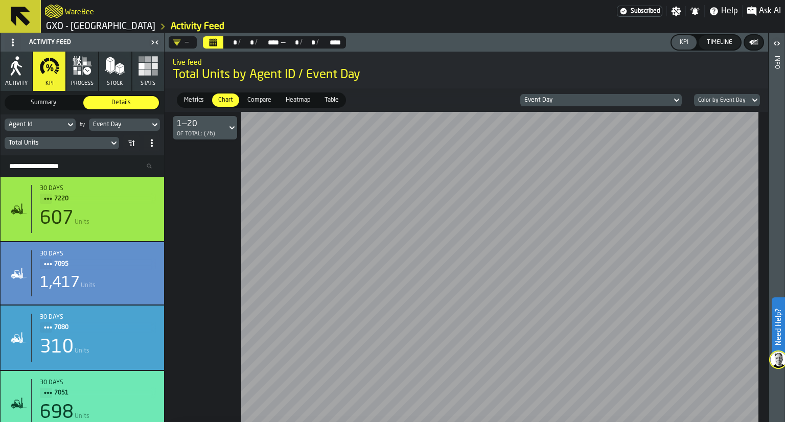
click at [233, 128] on icon at bounding box center [231, 128] width 5 height 4
click at [229, 128] on icon at bounding box center [232, 128] width 10 height 12
click at [189, 38] on div "—" at bounding box center [181, 42] width 24 height 12
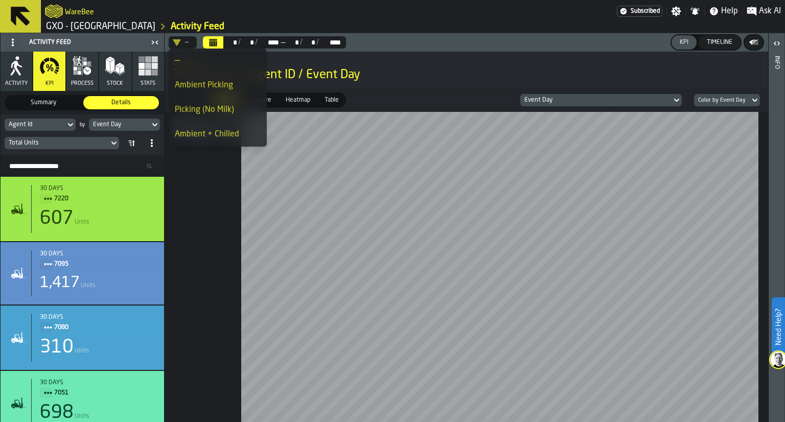
click at [225, 109] on div "Picking (No Milk)" at bounding box center [218, 110] width 86 height 12
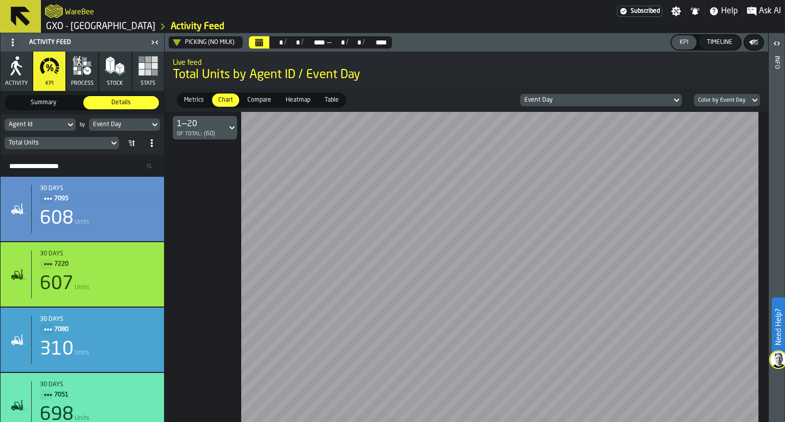
click at [262, 103] on span "Compare" at bounding box center [259, 100] width 32 height 9
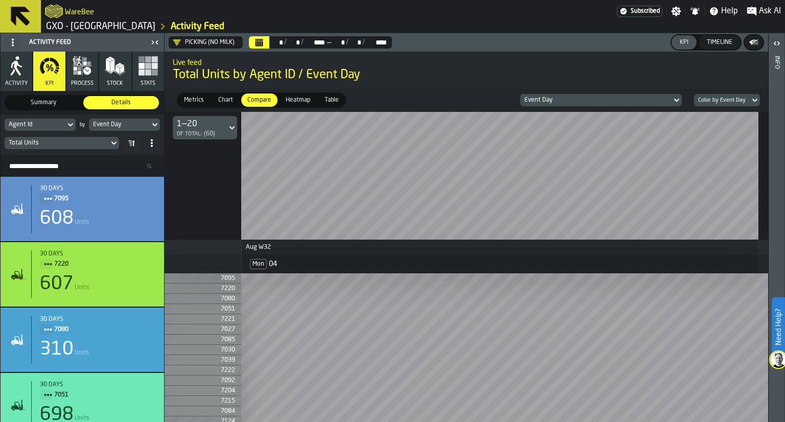
click at [262, 103] on span "Compare" at bounding box center [259, 100] width 32 height 9
click at [184, 96] on span "Metrics" at bounding box center [194, 100] width 28 height 9
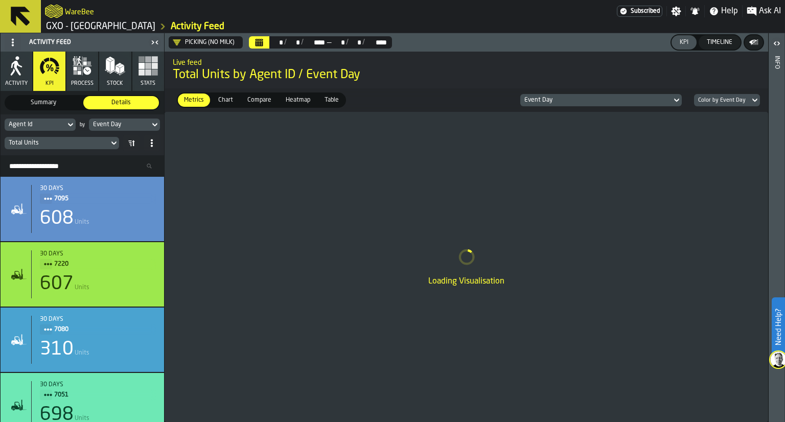
click at [133, 144] on icon at bounding box center [133, 143] width 3 height 6
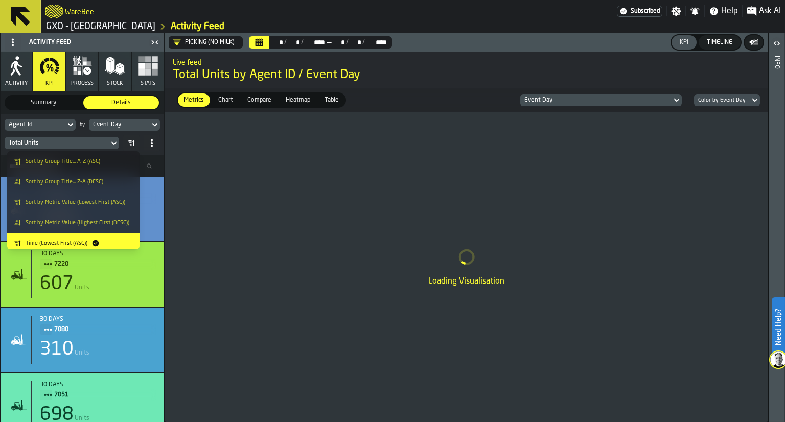
click at [133, 144] on icon at bounding box center [133, 143] width 3 height 6
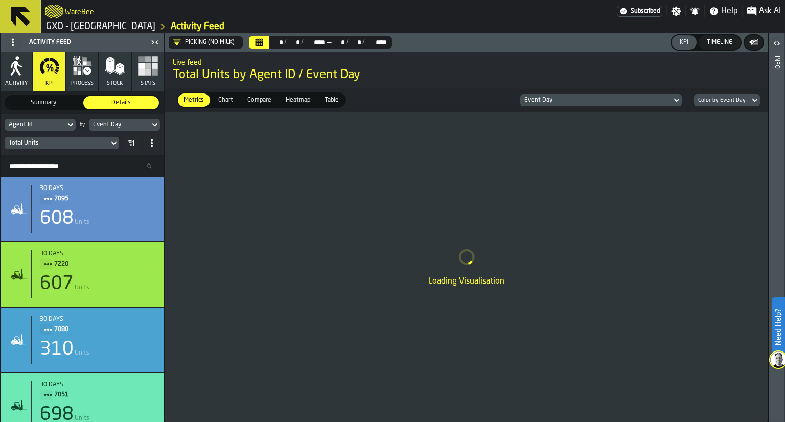
click at [135, 148] on span at bounding box center [131, 143] width 16 height 16
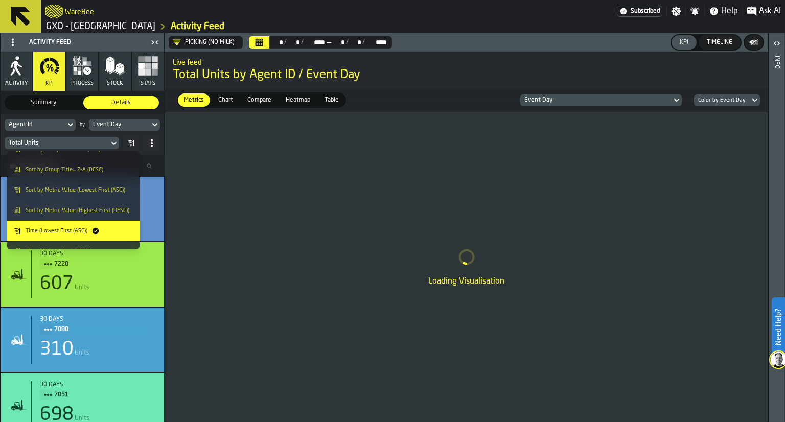
scroll to position [25, 0]
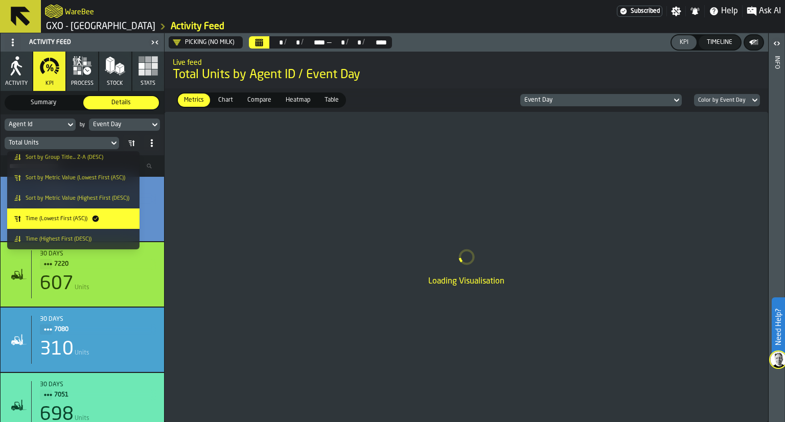
click at [107, 195] on span "Sort by Metric Value (Highest First (DESC))" at bounding box center [78, 198] width 104 height 7
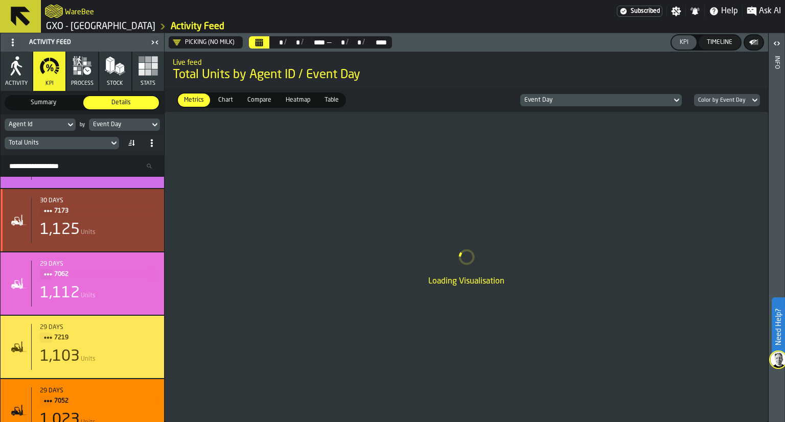
scroll to position [0, 0]
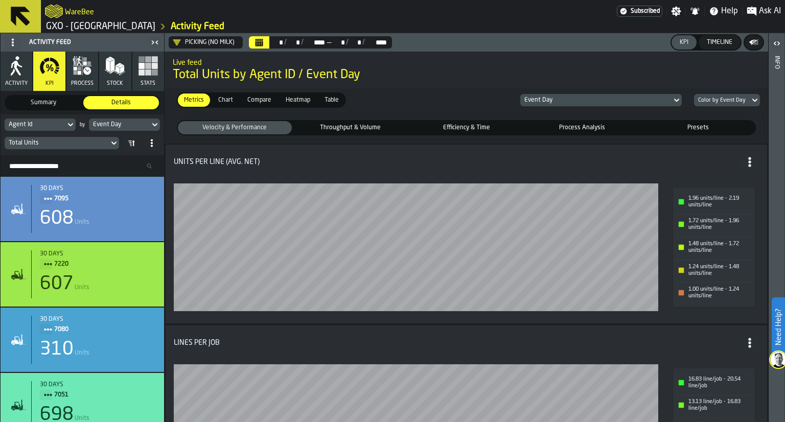
click at [290, 101] on span "Heatmap" at bounding box center [298, 100] width 33 height 9
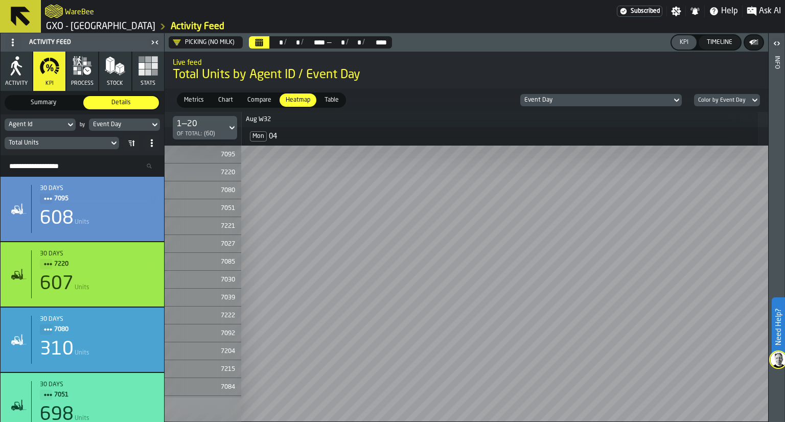
drag, startPoint x: 256, startPoint y: 100, endPoint x: 317, endPoint y: 105, distance: 61.5
click at [317, 105] on div "Metrics Metrics Chart Chart Compare Compare Heatmap Heatmap Table Table" at bounding box center [261, 99] width 169 height 15
click at [186, 97] on span "Metrics" at bounding box center [194, 100] width 28 height 9
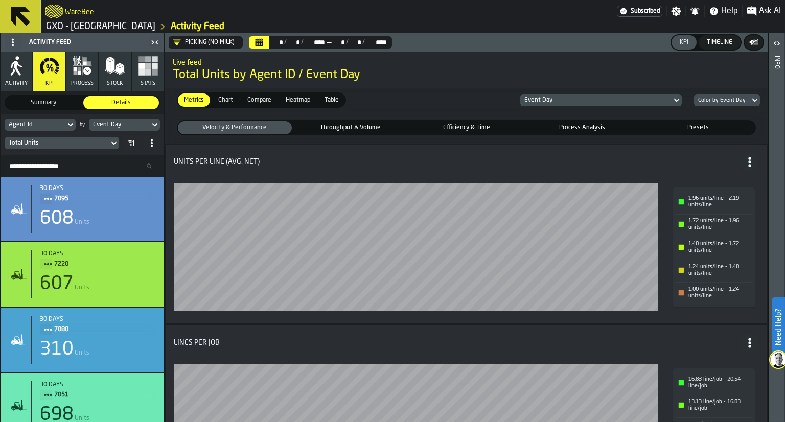
click at [133, 146] on icon at bounding box center [133, 143] width 3 height 6
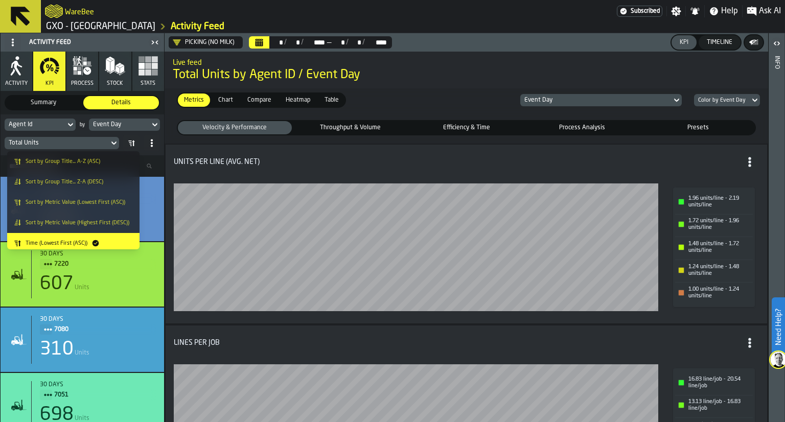
drag, startPoint x: 107, startPoint y: 245, endPoint x: 112, endPoint y: 225, distance: 20.0
click at [112, 225] on ul "Sort by Group Title... A-Z (ASC) Sort by Group Title... Z-A (DESC) Sort by Metr…" at bounding box center [73, 212] width 132 height 123
click at [112, 225] on span "Sort by Metric Value (Highest First (DESC))" at bounding box center [78, 223] width 104 height 7
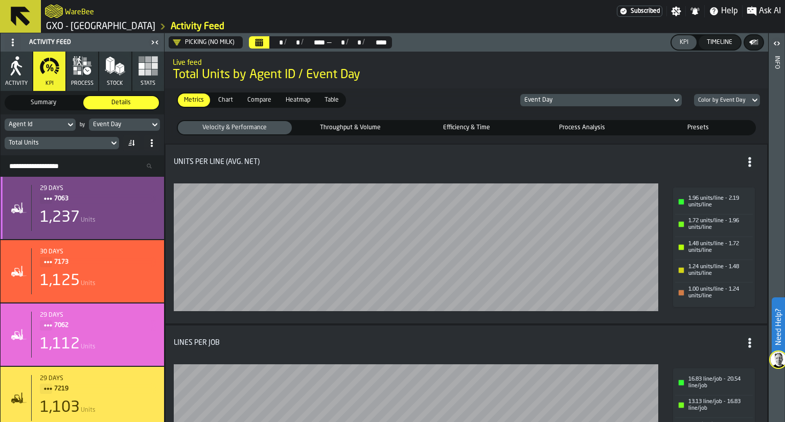
click at [119, 221] on div "1,237 Units" at bounding box center [98, 218] width 116 height 18
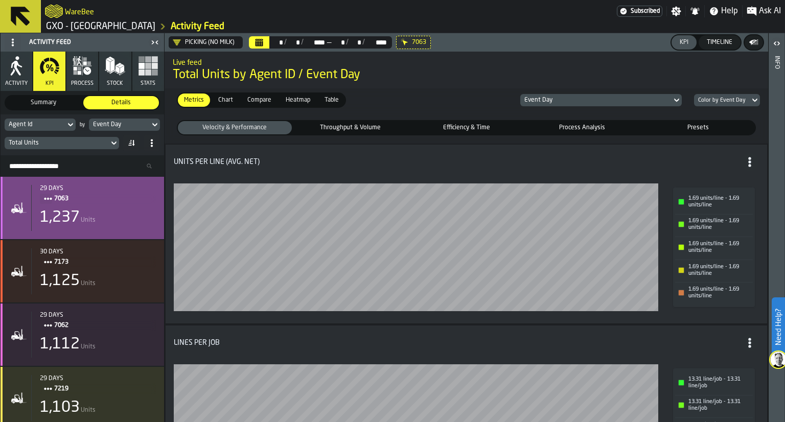
click at [62, 198] on span "7063" at bounding box center [101, 198] width 94 height 11
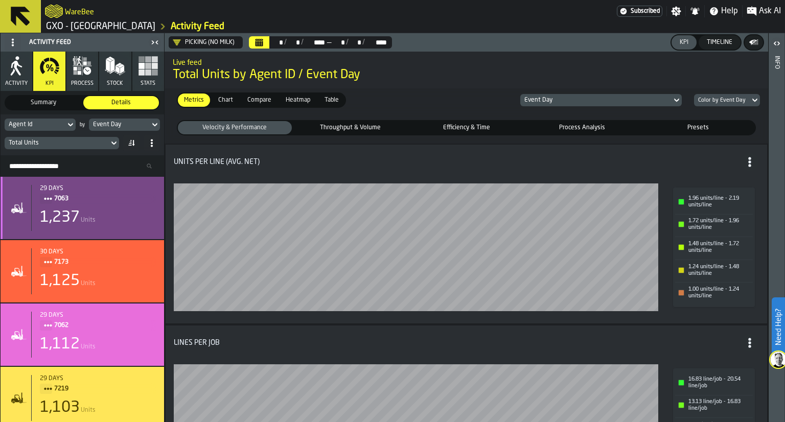
click at [62, 198] on span "7063" at bounding box center [101, 198] width 94 height 11
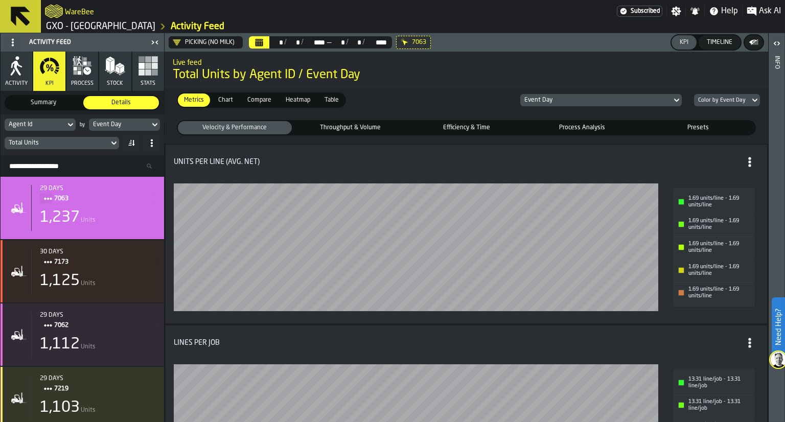
click at [370, 128] on span "Throughput & Volume" at bounding box center [351, 127] width 110 height 9
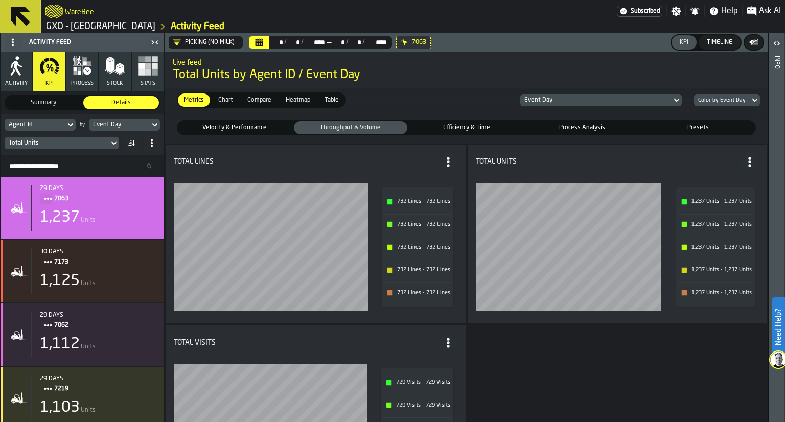
click at [429, 129] on span "Efficiency & Time" at bounding box center [466, 127] width 110 height 9
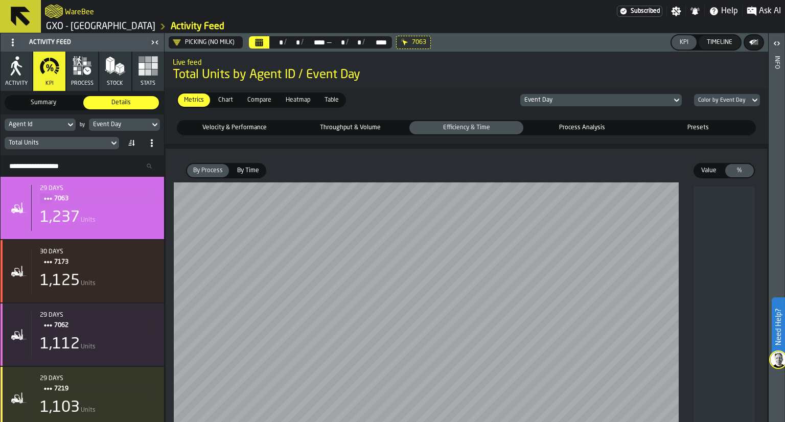
click at [566, 131] on span "Process Analysis" at bounding box center [582, 127] width 110 height 9
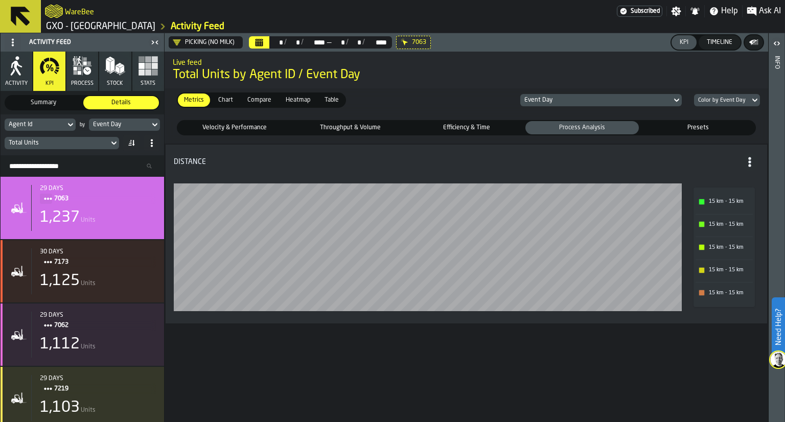
click at [678, 126] on span "Presets" at bounding box center [698, 127] width 110 height 9
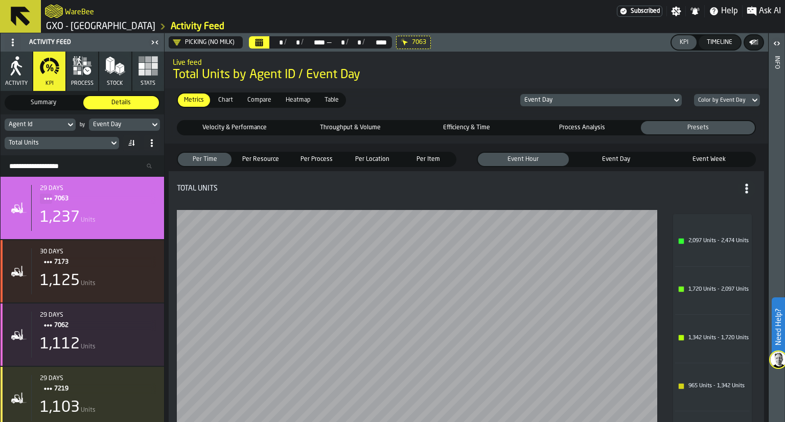
click at [66, 165] on input "Search Resources..." at bounding box center [82, 165] width 155 height 13
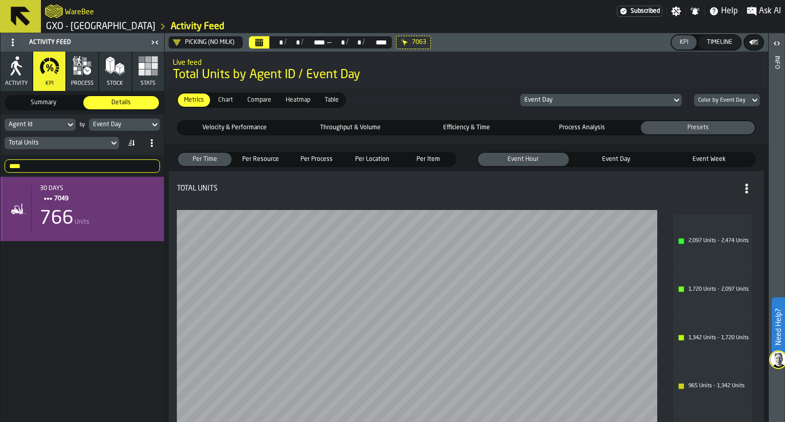
type input "****"
click at [92, 210] on div "766 Units" at bounding box center [98, 219] width 116 height 20
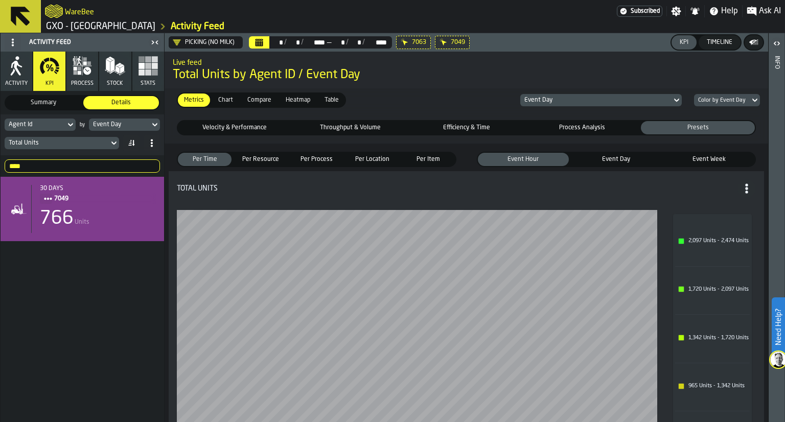
click at [416, 42] on span "7063" at bounding box center [419, 42] width 14 height 7
click at [266, 43] on button "Calendar" at bounding box center [259, 42] width 20 height 12
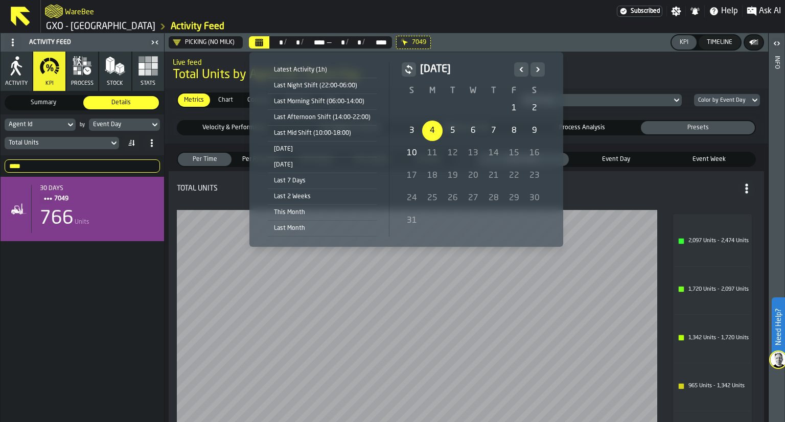
click at [516, 68] on icon "Previous" at bounding box center [521, 69] width 10 height 12
click at [452, 113] on div "1" at bounding box center [453, 108] width 20 height 20
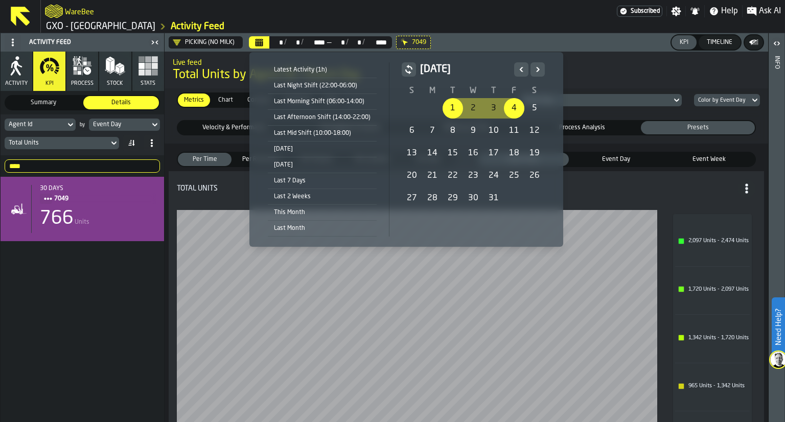
click at [533, 68] on icon "Next" at bounding box center [538, 69] width 10 height 12
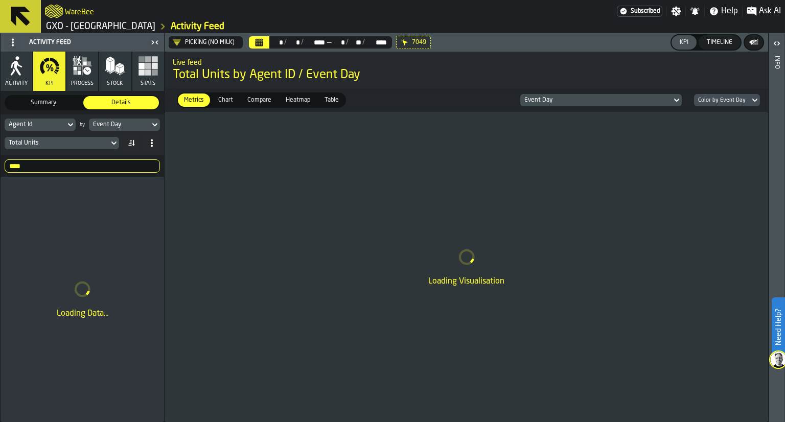
click at [268, 47] on button "Calendar" at bounding box center [259, 42] width 20 height 12
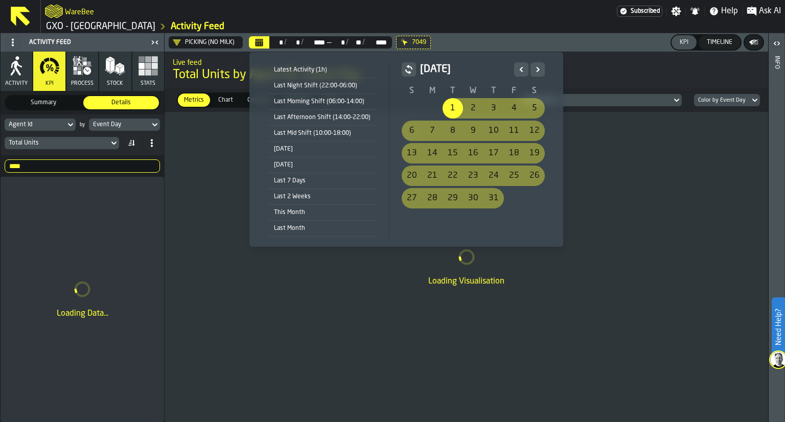
click at [540, 69] on button "Next" at bounding box center [537, 69] width 14 height 14
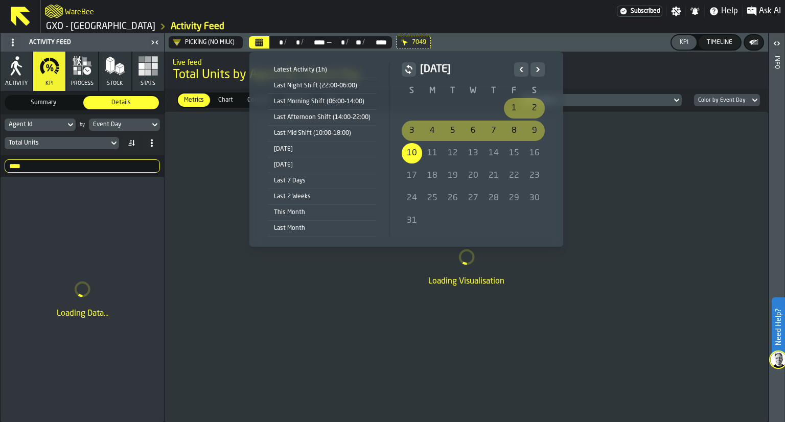
click at [511, 110] on div "1" at bounding box center [514, 108] width 20 height 20
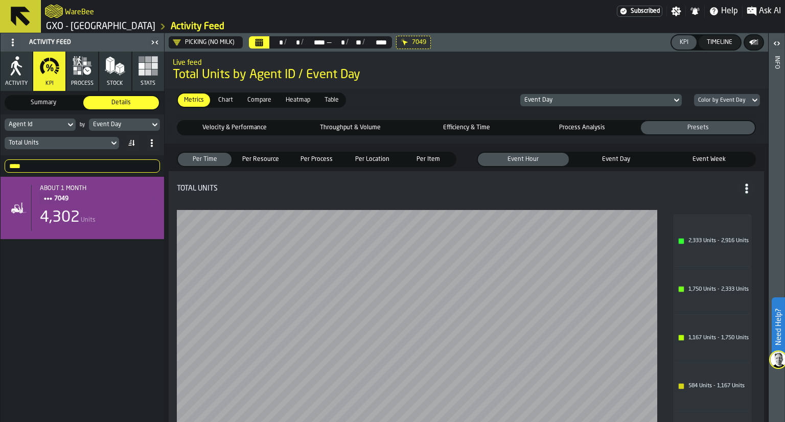
click at [228, 101] on span "Chart" at bounding box center [225, 100] width 23 height 9
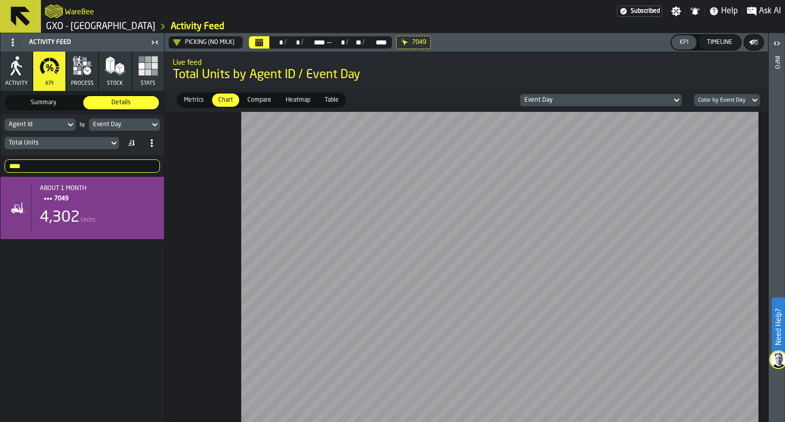
click at [189, 101] on span "Metrics" at bounding box center [194, 100] width 28 height 9
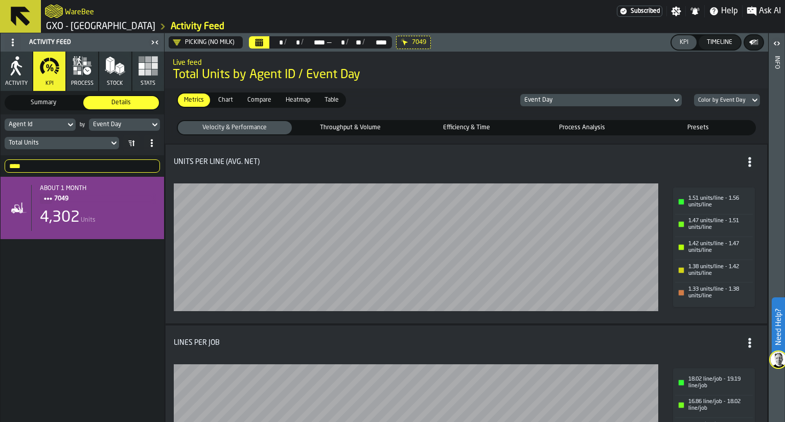
click at [92, 146] on div "Total Units" at bounding box center [57, 143] width 96 height 7
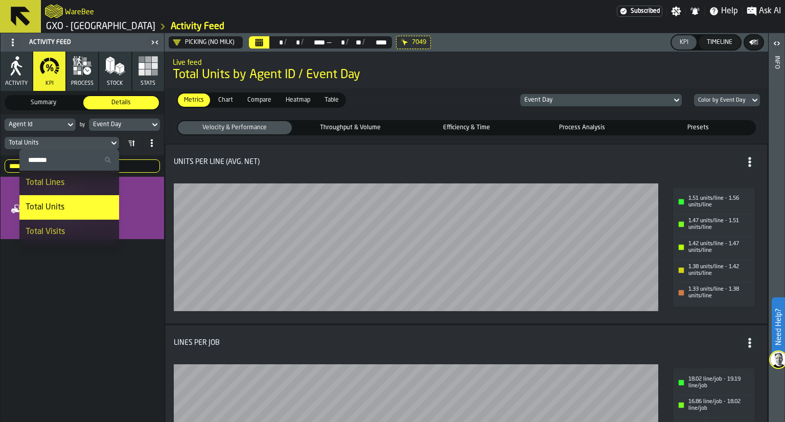
click at [259, 100] on span "Compare" at bounding box center [259, 100] width 32 height 9
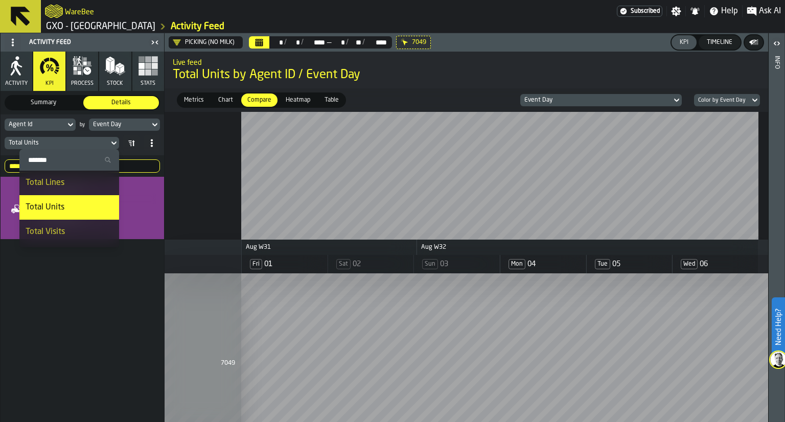
click at [297, 100] on span "Heatmap" at bounding box center [298, 100] width 33 height 9
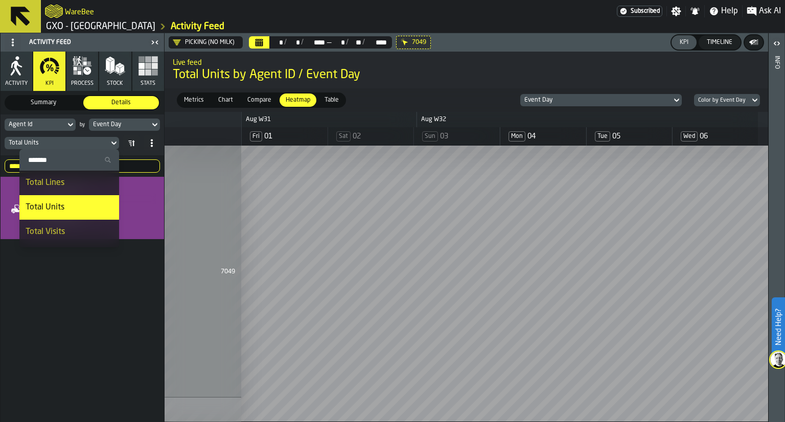
click at [263, 103] on span "Compare" at bounding box center [259, 100] width 32 height 9
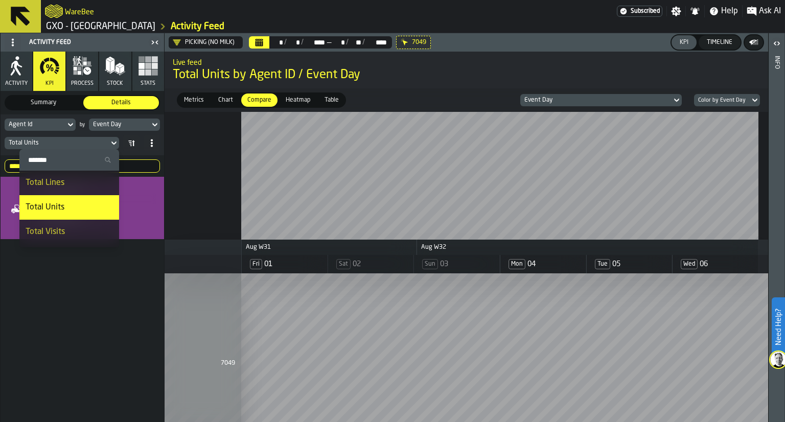
click at [92, 289] on div "about 1 month 7049 4,302 Units" at bounding box center [83, 299] width 164 height 245
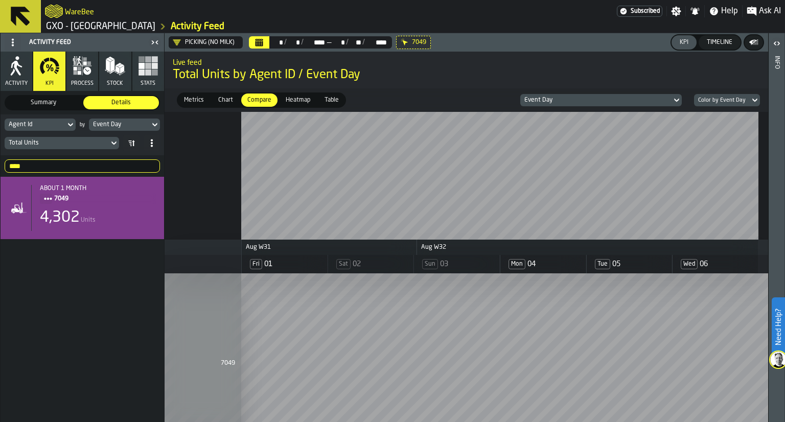
click at [292, 101] on span "Heatmap" at bounding box center [298, 100] width 33 height 9
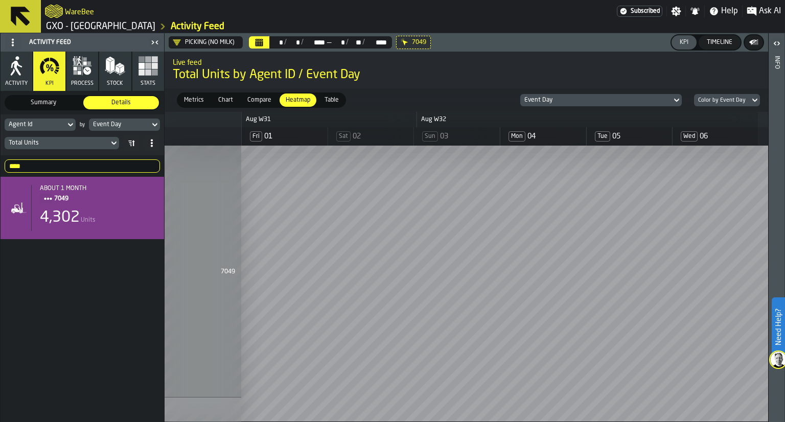
click at [335, 103] on span "Table" at bounding box center [331, 100] width 22 height 9
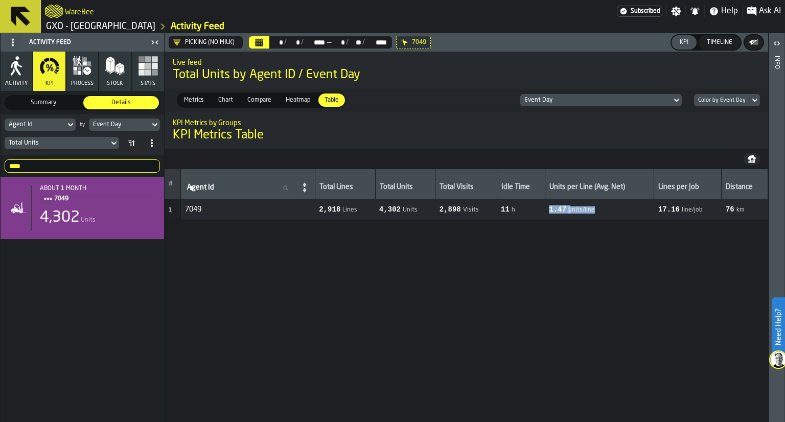
drag, startPoint x: 602, startPoint y: 205, endPoint x: 551, endPoint y: 206, distance: 50.6
click at [551, 206] on td "1.47 units/line" at bounding box center [599, 209] width 109 height 21
click at [623, 221] on div "# Agent Id Agent Id Total Lines Total Units Total Visits Idle Time Units per Li…" at bounding box center [467, 295] width 604 height 253
click at [743, 236] on div "# Agent Id Agent Id Total Lines Total Units Total Visits Idle Time Units per Li…" at bounding box center [467, 295] width 604 height 253
click at [191, 103] on span "Metrics" at bounding box center [194, 100] width 28 height 9
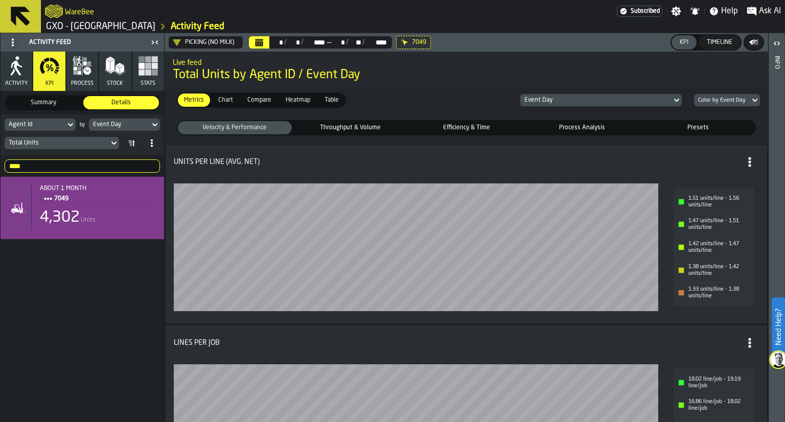
click at [86, 83] on span "process" at bounding box center [82, 83] width 22 height 7
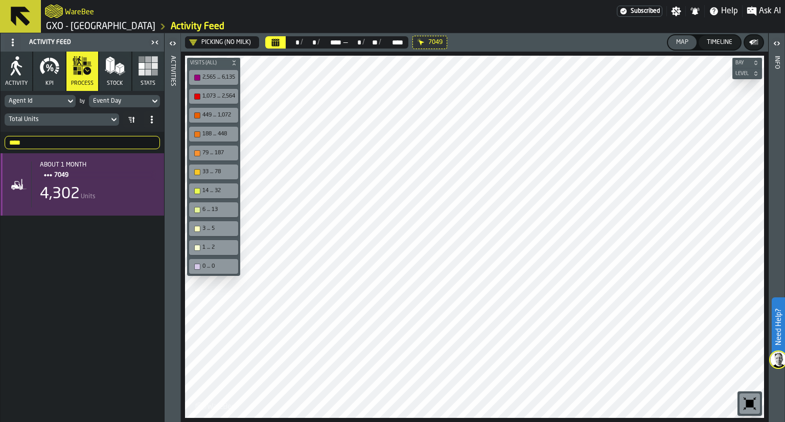
click at [122, 178] on span "7049" at bounding box center [101, 175] width 94 height 11
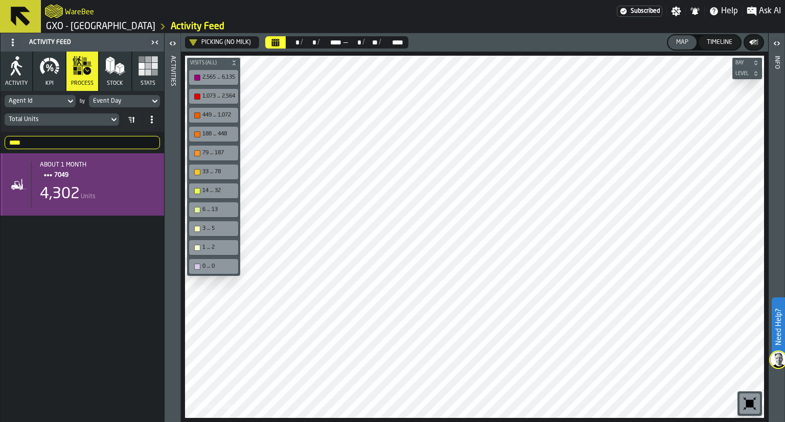
click at [131, 206] on div "about 1 month 7049 4,302 Units" at bounding box center [93, 184] width 125 height 46
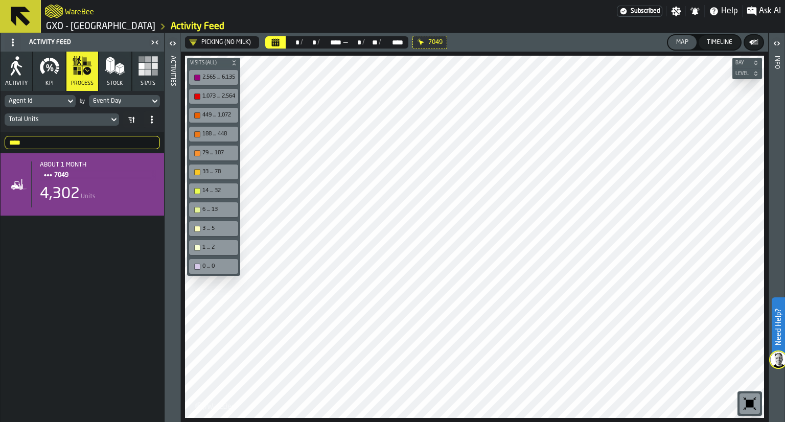
click at [237, 61] on icon "button-" at bounding box center [234, 63] width 6 height 6
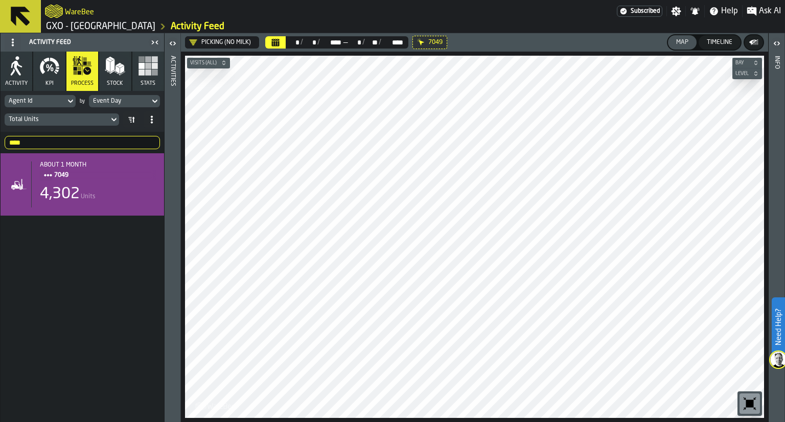
click at [284, 42] on button "Calendar" at bounding box center [275, 42] width 20 height 12
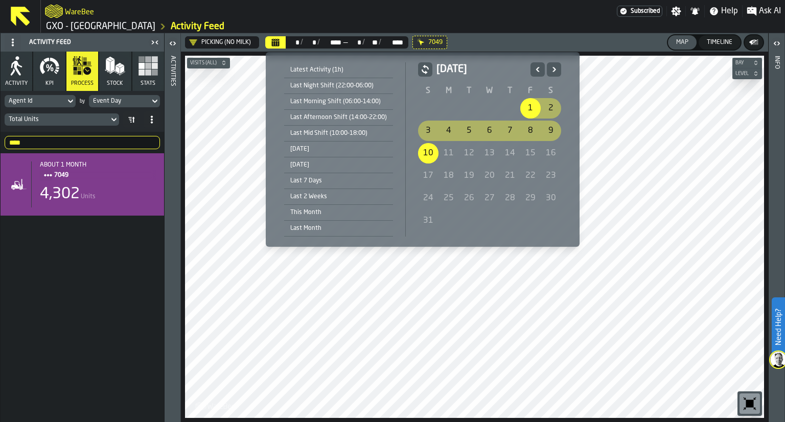
click at [448, 131] on div "4" at bounding box center [448, 131] width 20 height 20
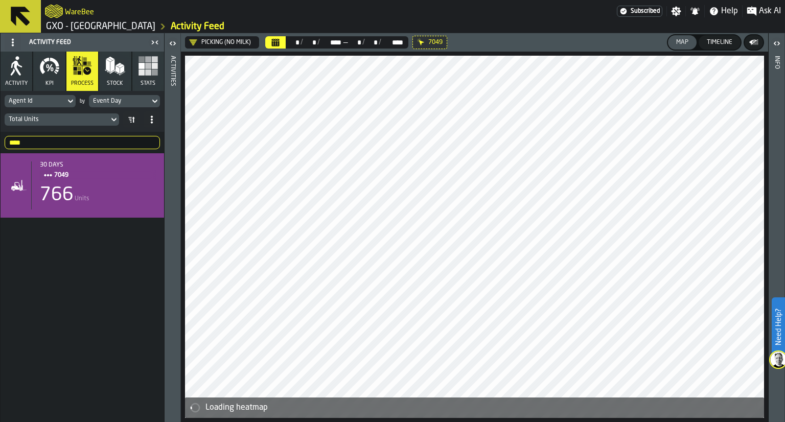
click at [280, 48] on button "Calendar" at bounding box center [275, 42] width 20 height 12
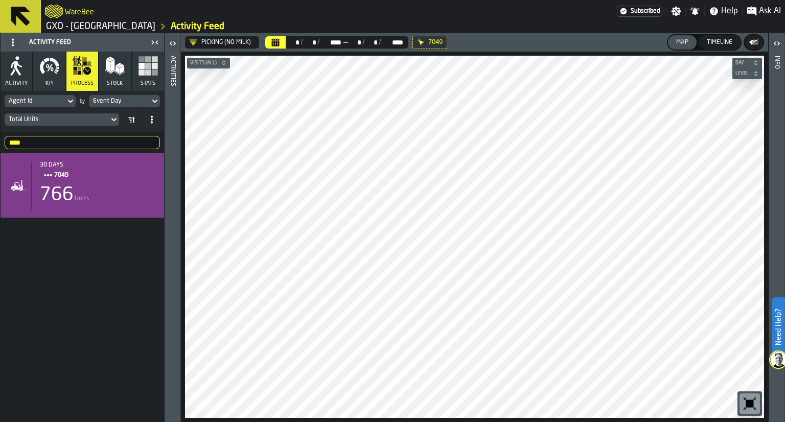
click at [110, 83] on span "Stock" at bounding box center [115, 83] width 16 height 7
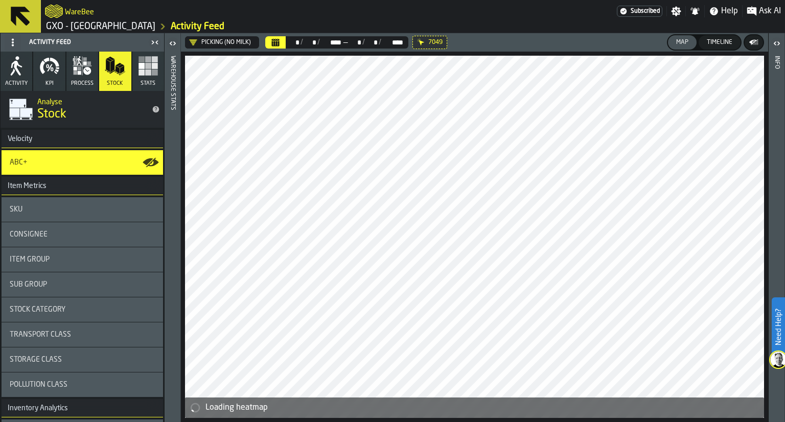
click at [88, 78] on button "process" at bounding box center [82, 71] width 32 height 39
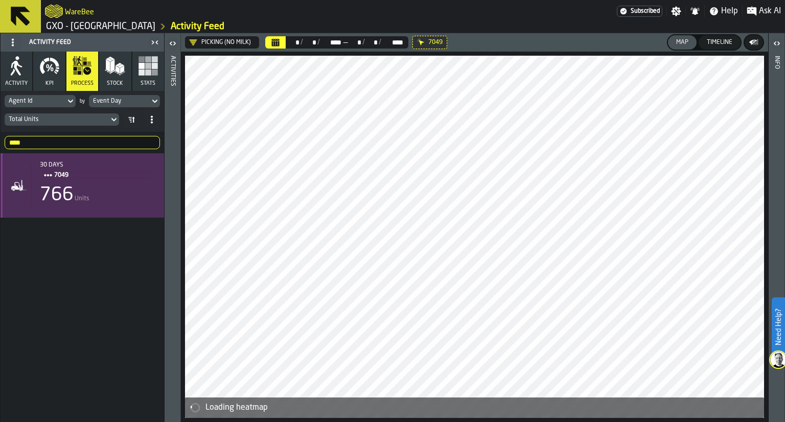
click at [104, 184] on div "30 days 7049 766 Units" at bounding box center [93, 185] width 125 height 48
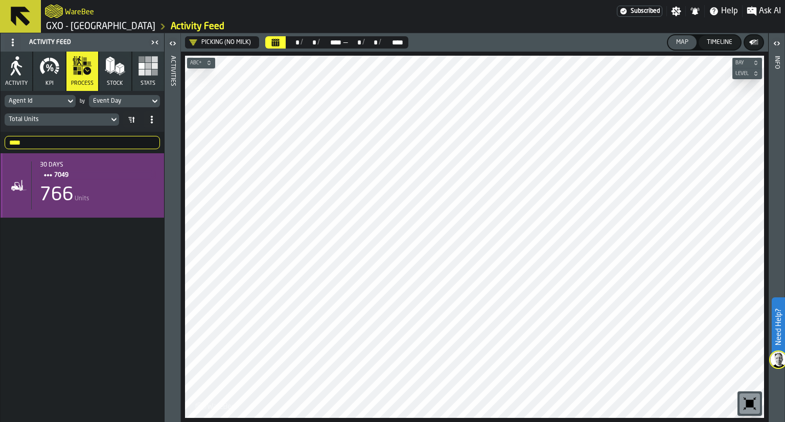
click at [104, 184] on div "30 days 7049 766 Units" at bounding box center [93, 185] width 125 height 48
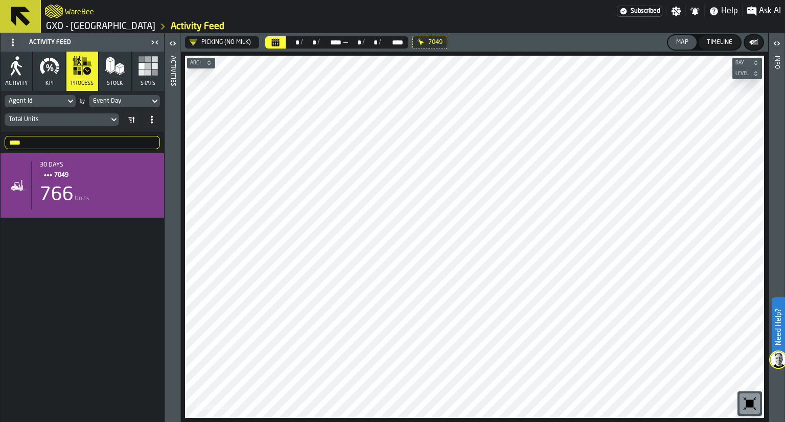
click at [747, 68] on button "Level" at bounding box center [747, 73] width 30 height 10
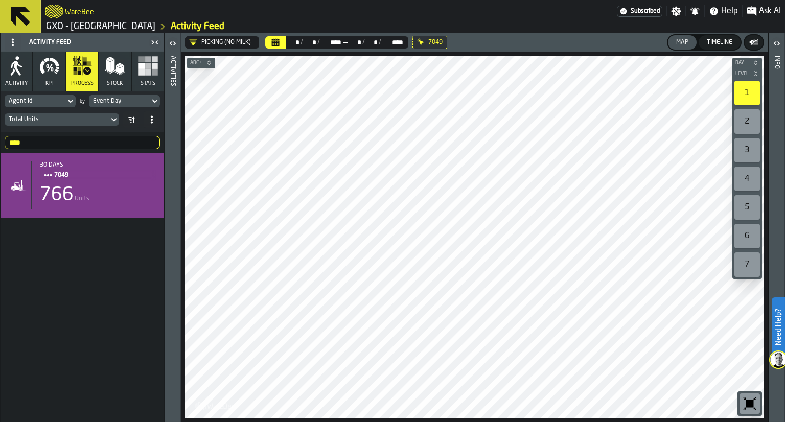
click at [745, 101] on div "1" at bounding box center [747, 93] width 26 height 25
